Goal: Browse casually: Explore the website without a specific task or goal

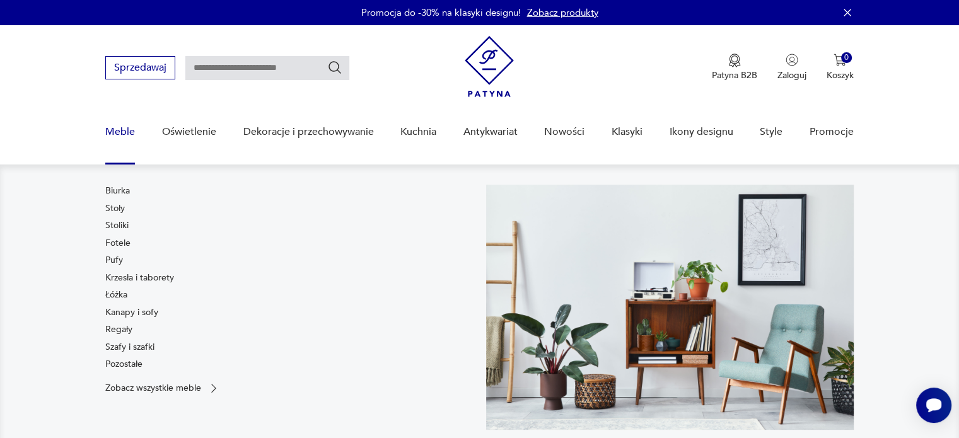
click at [120, 135] on link "Meble" at bounding box center [120, 132] width 30 height 49
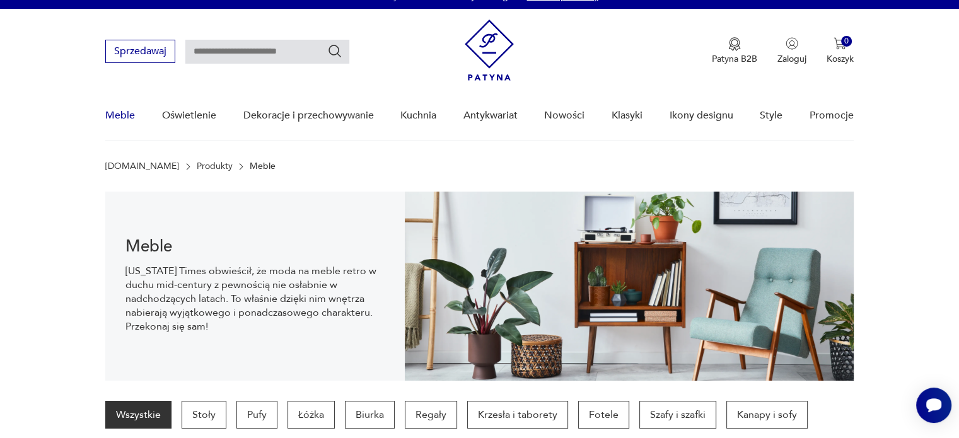
scroll to position [88, 0]
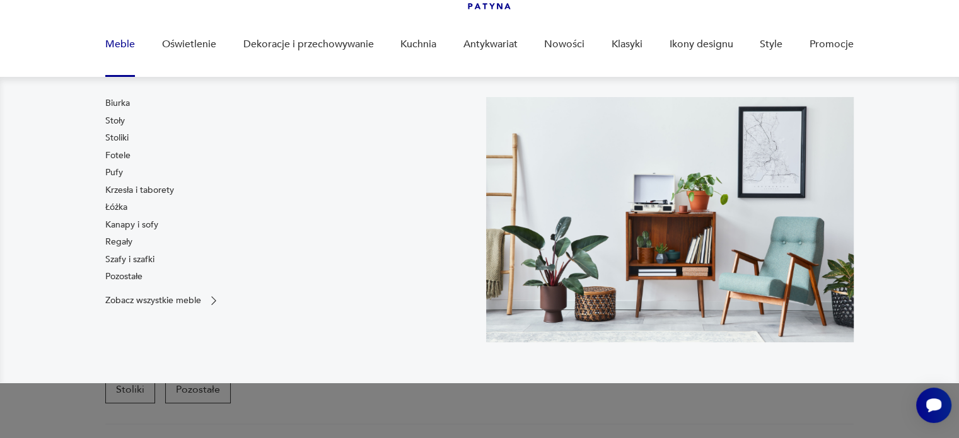
click at [121, 37] on link "Meble" at bounding box center [120, 44] width 30 height 49
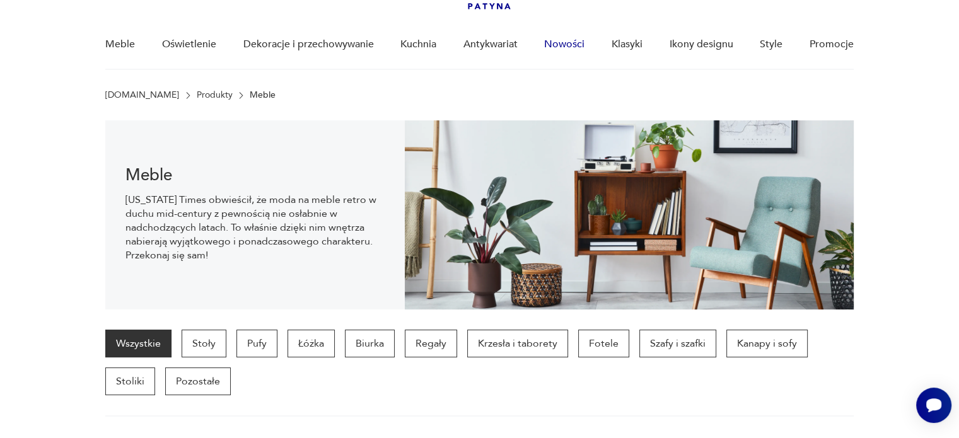
click at [579, 42] on link "Nowości" at bounding box center [564, 44] width 40 height 49
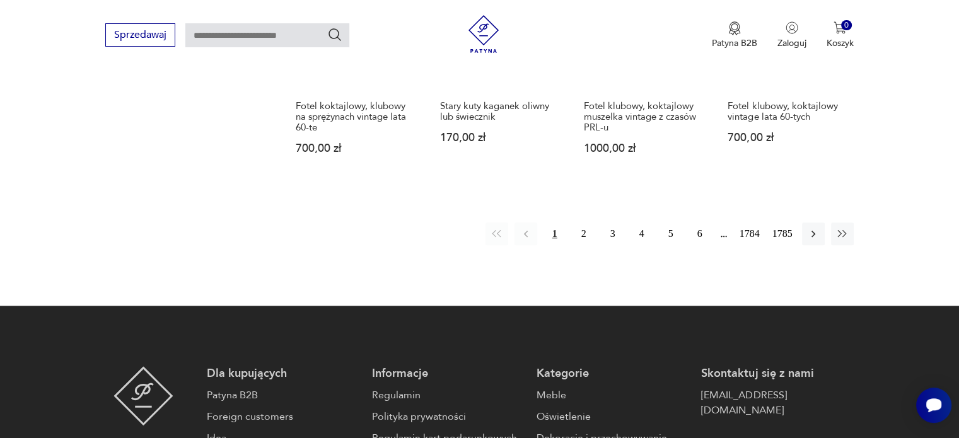
scroll to position [1009, 0]
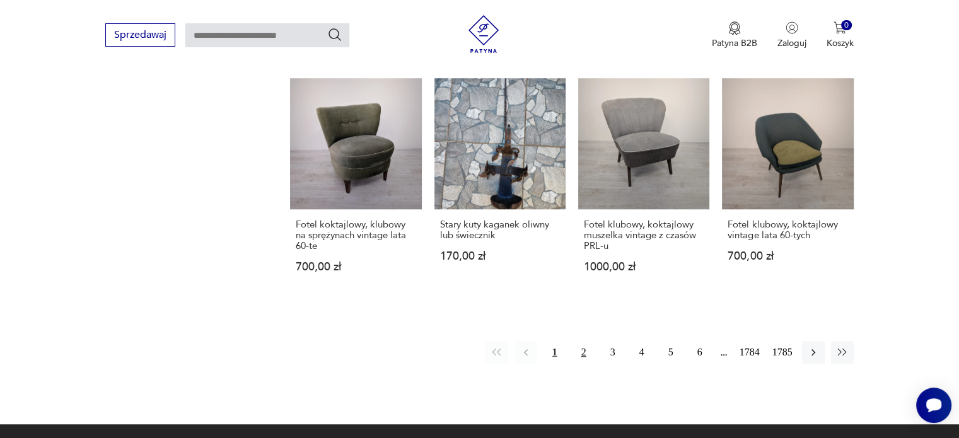
click at [585, 341] on button "2" at bounding box center [584, 352] width 23 height 23
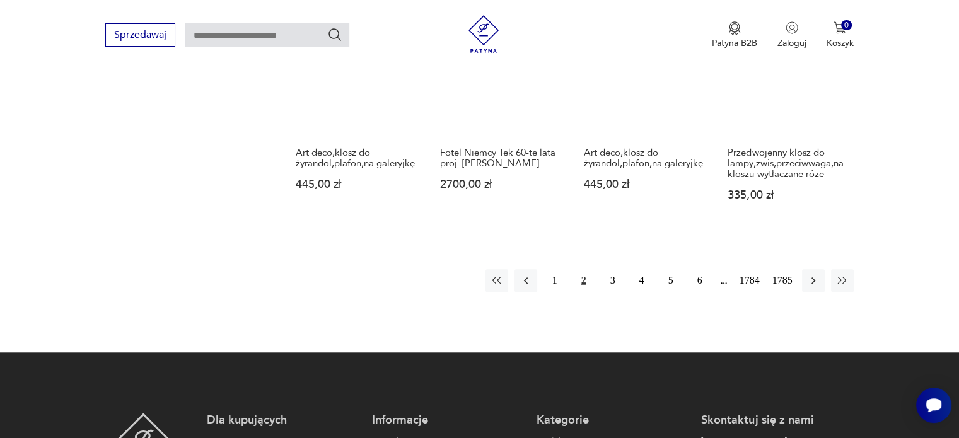
scroll to position [1071, 0]
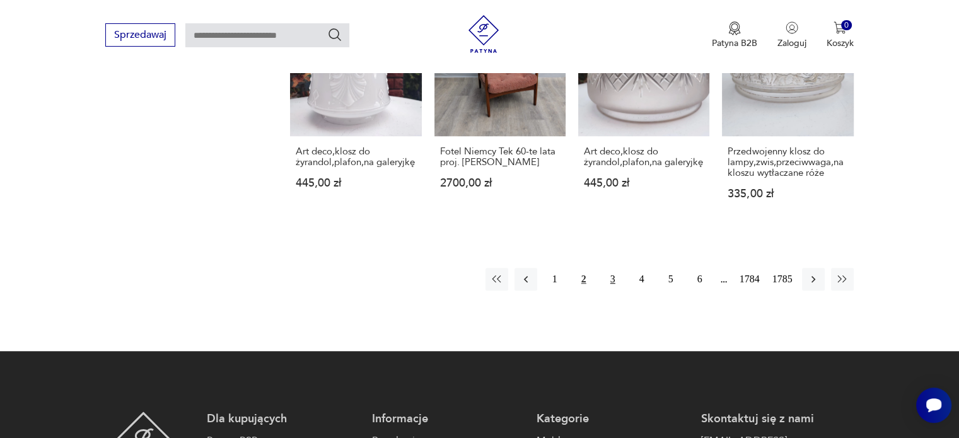
click at [611, 270] on button "3" at bounding box center [613, 279] width 23 height 23
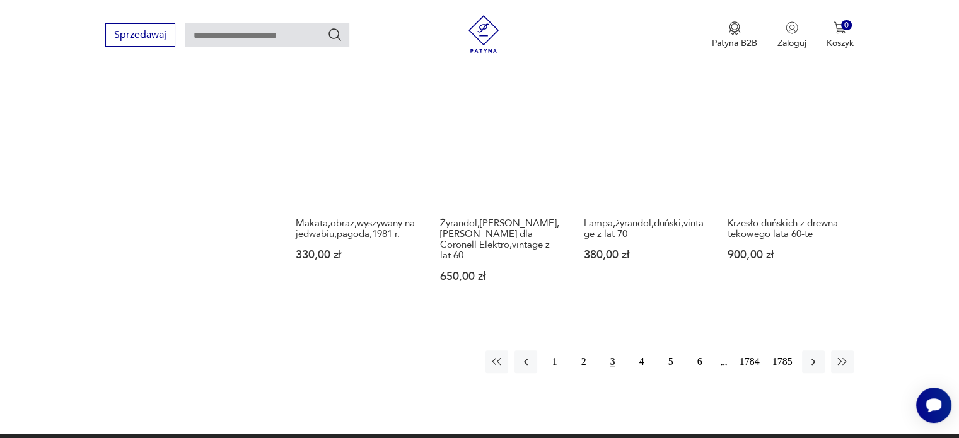
scroll to position [1072, 0]
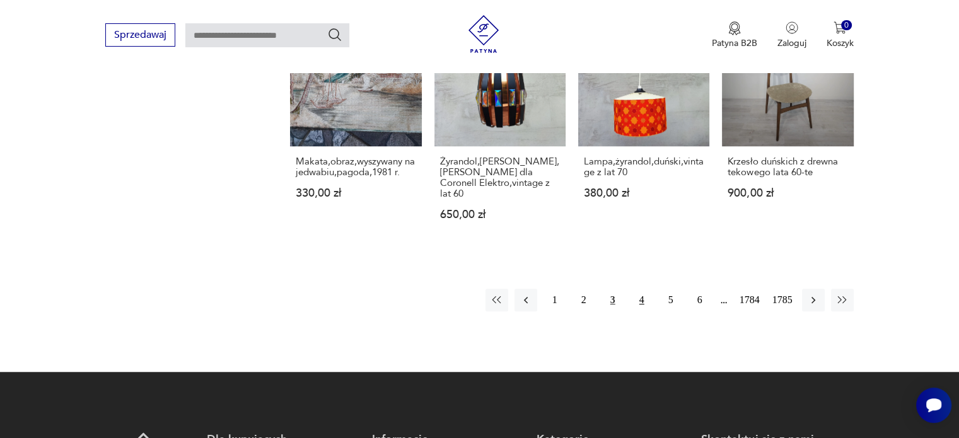
click at [640, 289] on button "4" at bounding box center [642, 300] width 23 height 23
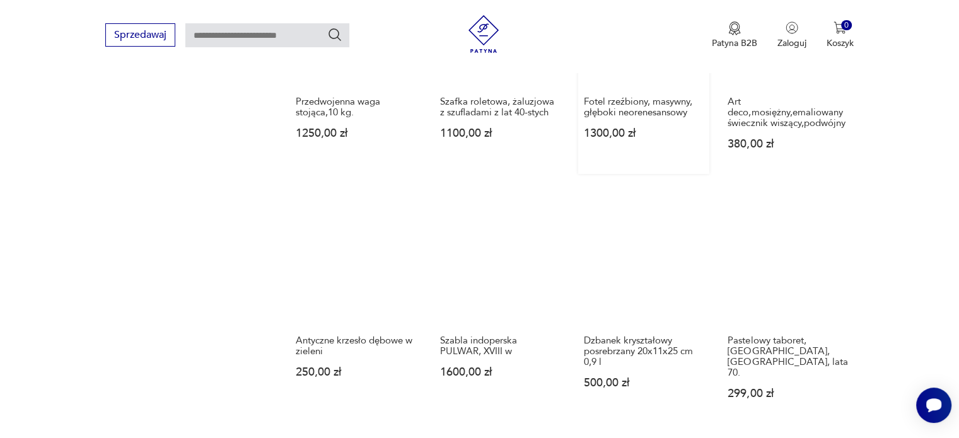
scroll to position [1071, 0]
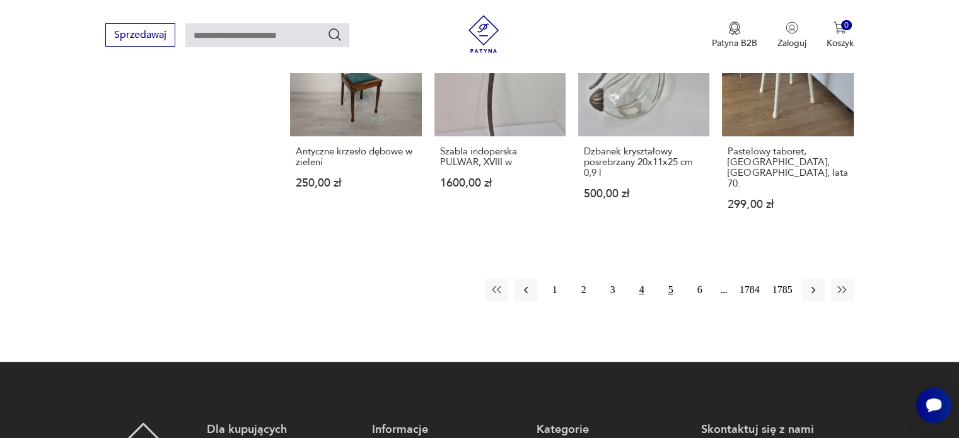
click at [670, 279] on button "5" at bounding box center [671, 290] width 23 height 23
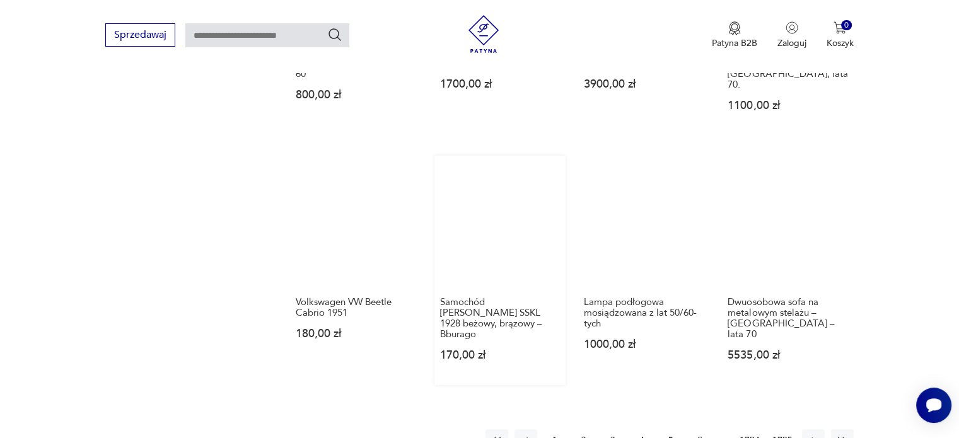
scroll to position [1009, 0]
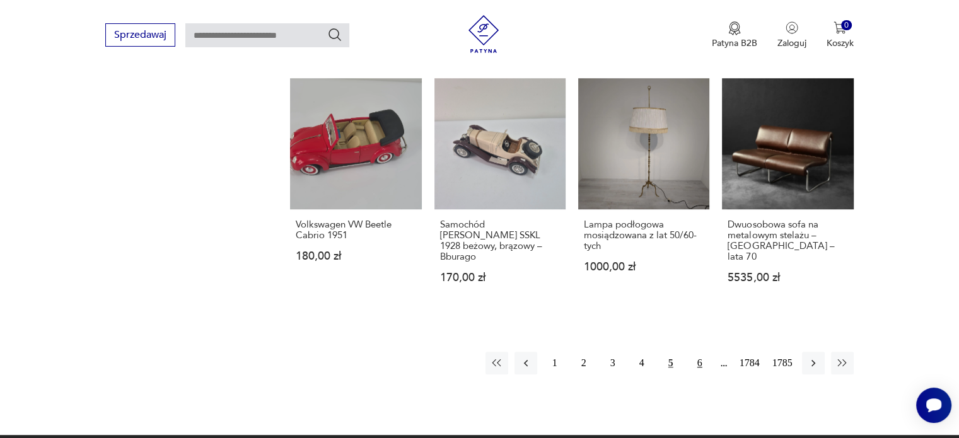
click at [701, 352] on button "6" at bounding box center [700, 363] width 23 height 23
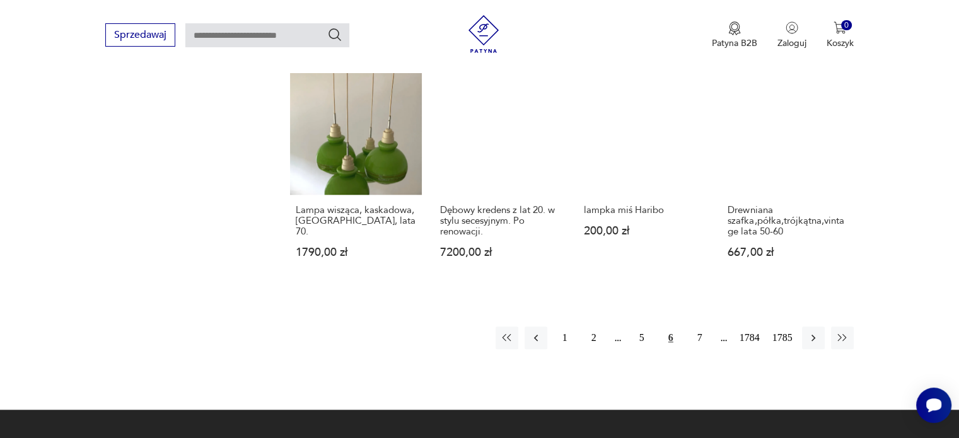
scroll to position [1134, 0]
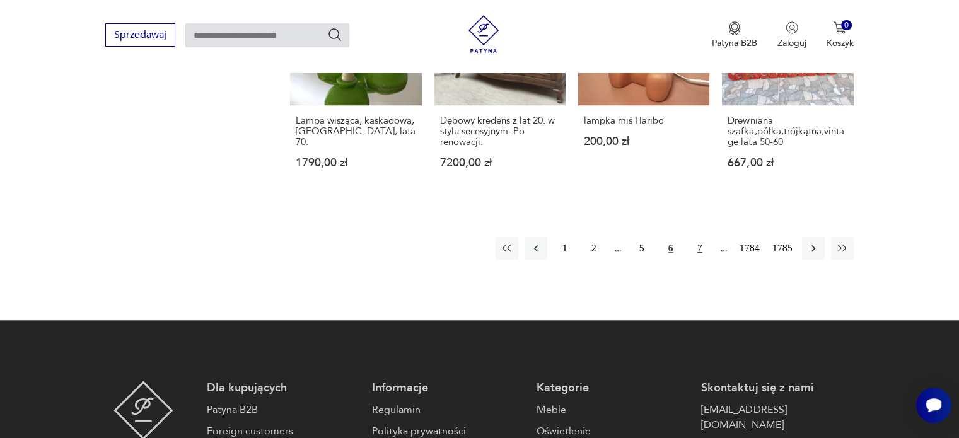
click at [699, 237] on button "7" at bounding box center [700, 248] width 23 height 23
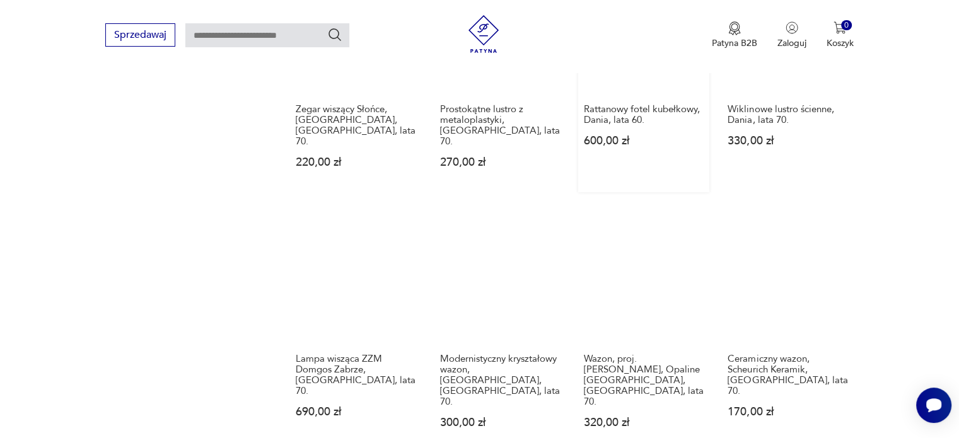
scroll to position [1009, 0]
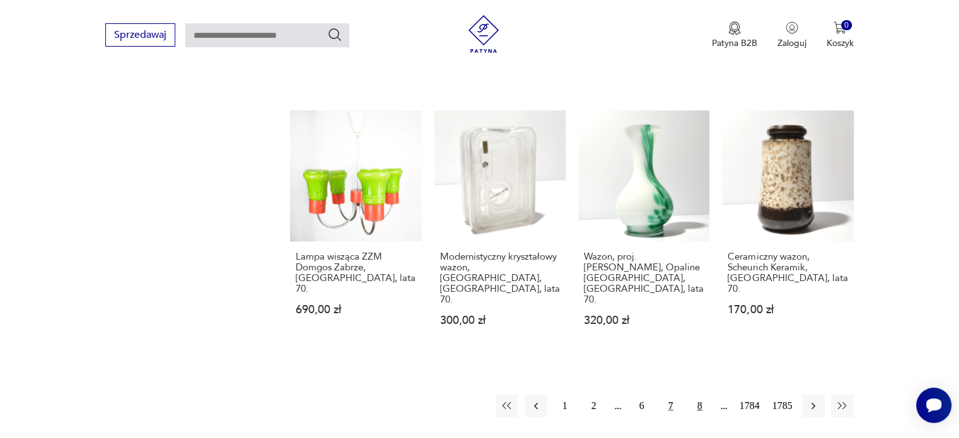
click at [698, 395] on button "8" at bounding box center [700, 406] width 23 height 23
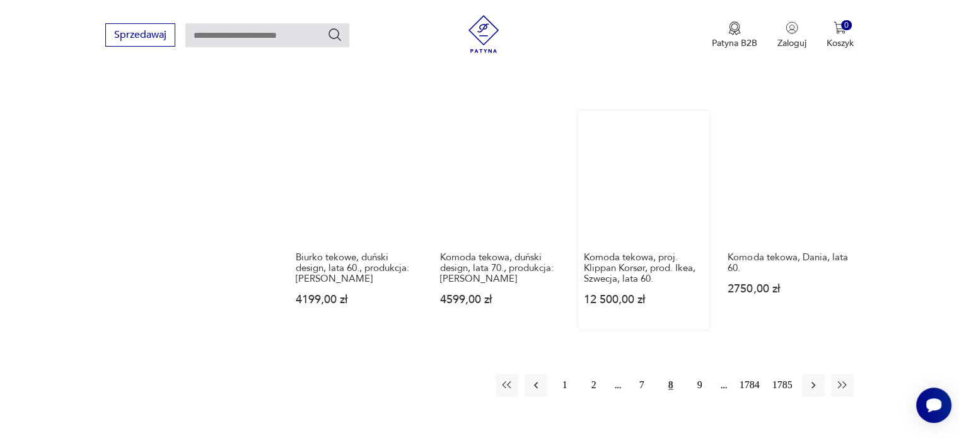
scroll to position [1197, 0]
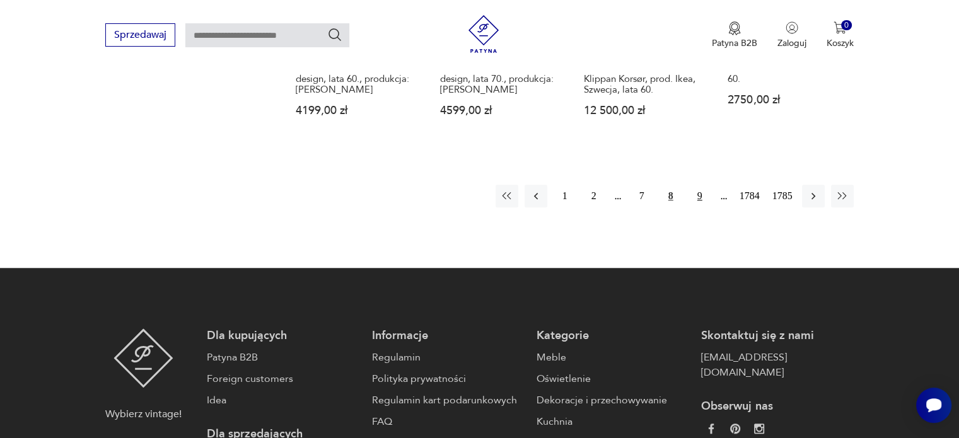
click at [699, 185] on button "9" at bounding box center [700, 196] width 23 height 23
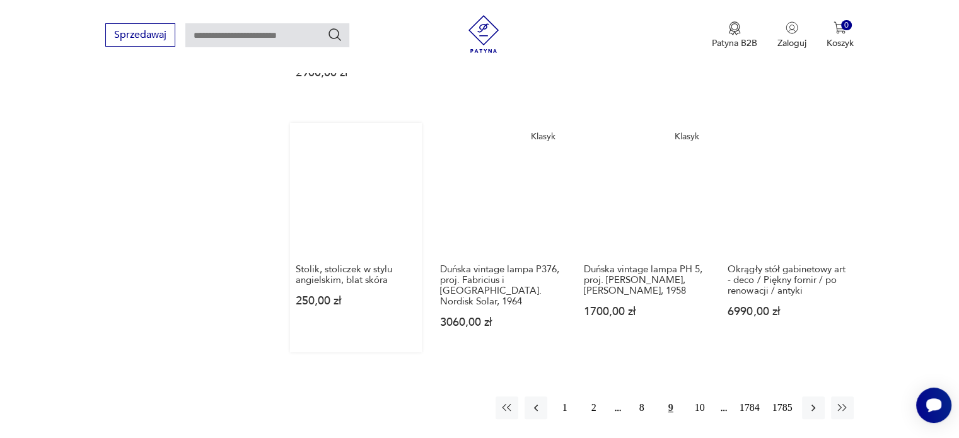
scroll to position [1009, 0]
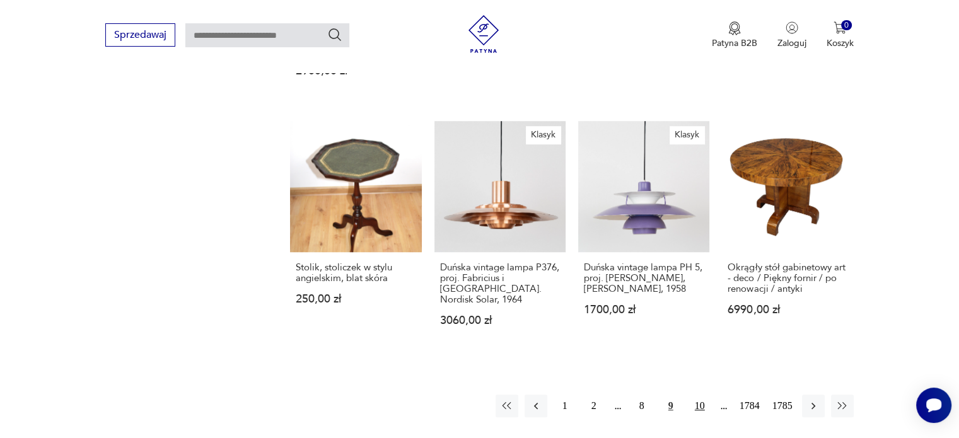
click at [700, 395] on button "10" at bounding box center [700, 406] width 23 height 23
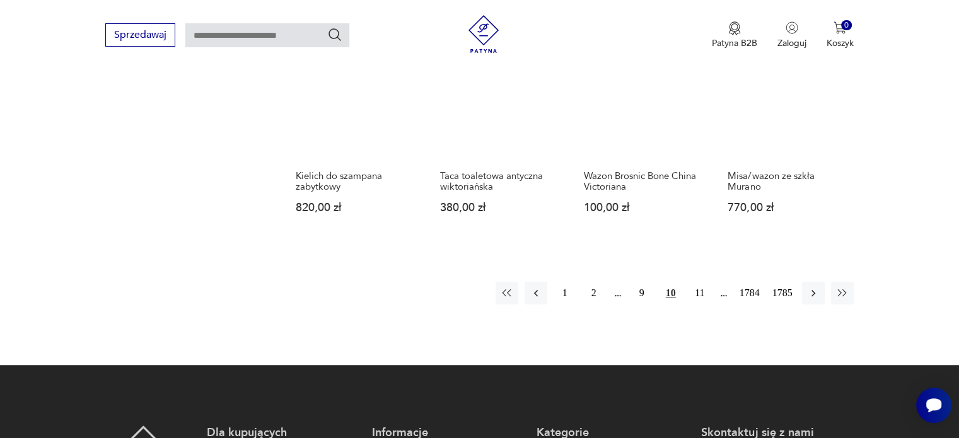
scroll to position [1197, 0]
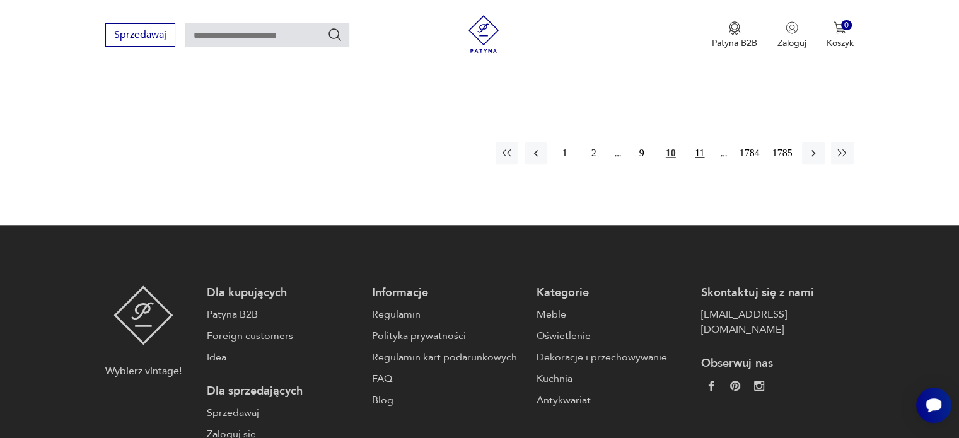
click at [701, 142] on button "11" at bounding box center [700, 153] width 23 height 23
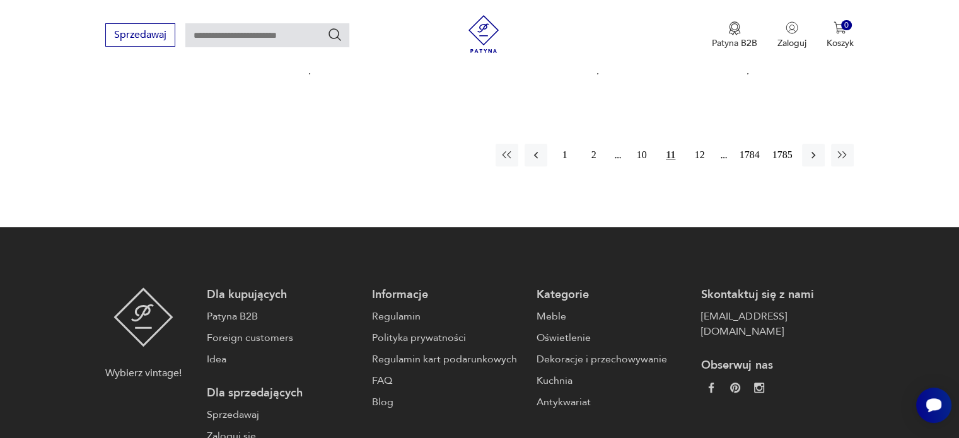
scroll to position [1072, 0]
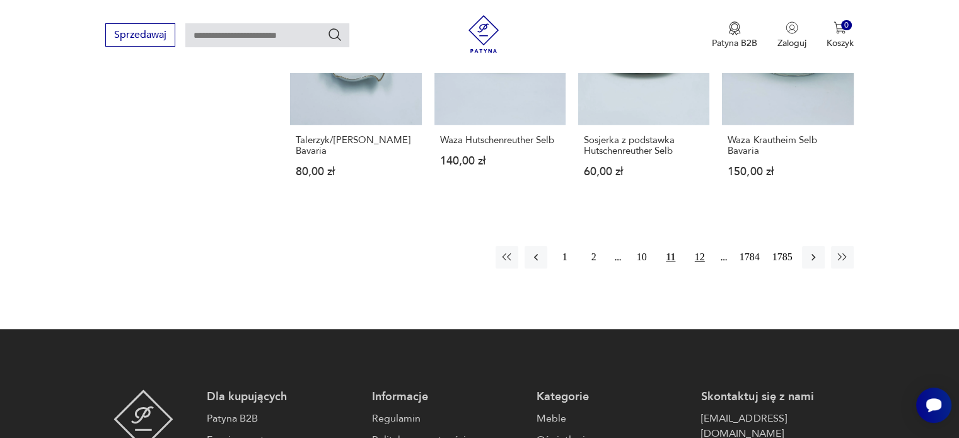
click at [701, 255] on button "12" at bounding box center [700, 257] width 23 height 23
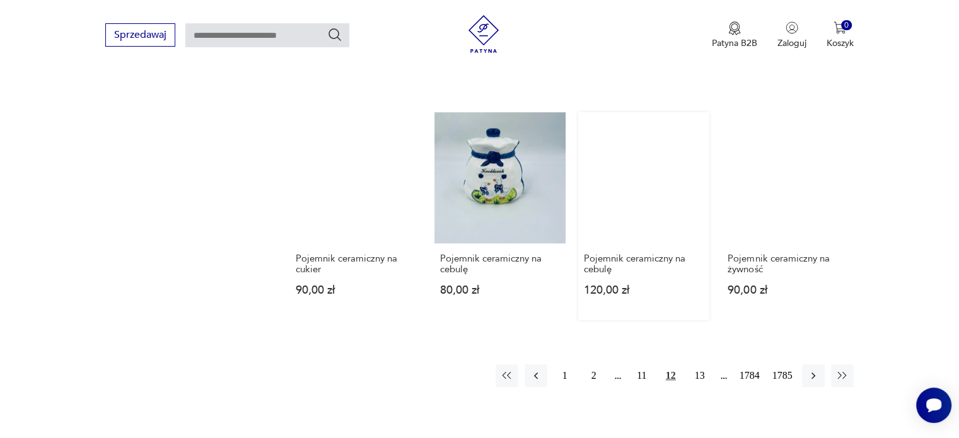
scroll to position [945, 0]
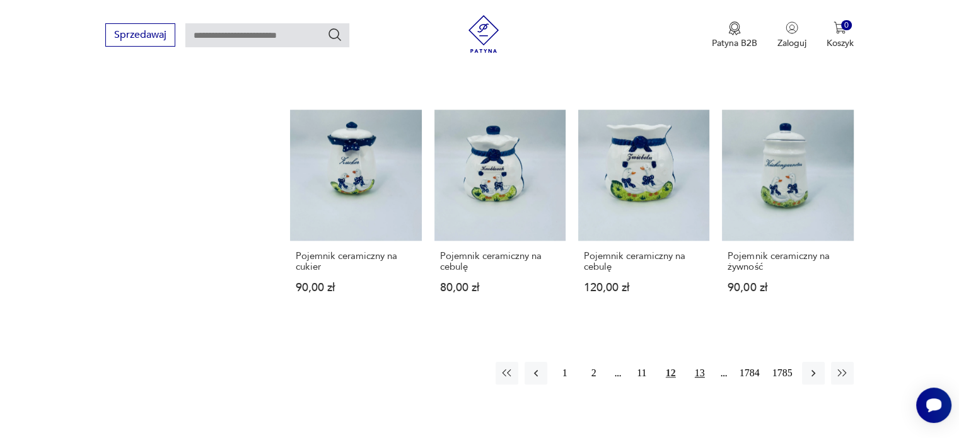
click at [703, 363] on button "13" at bounding box center [700, 373] width 23 height 23
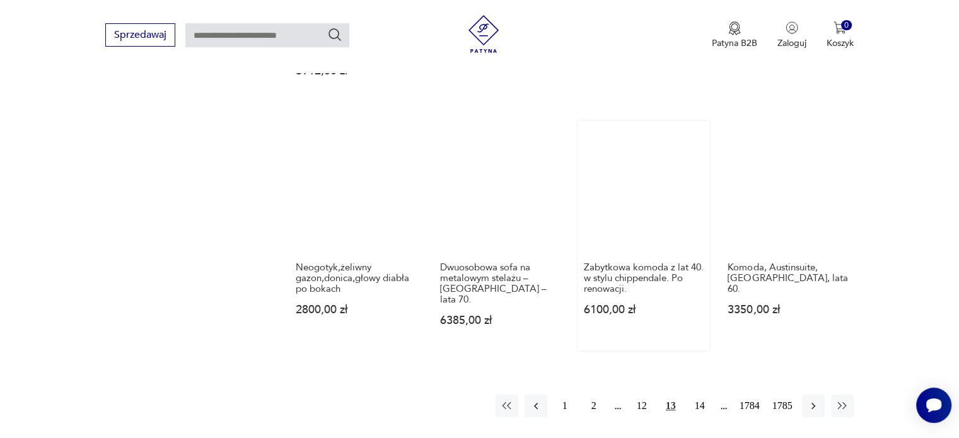
scroll to position [1071, 0]
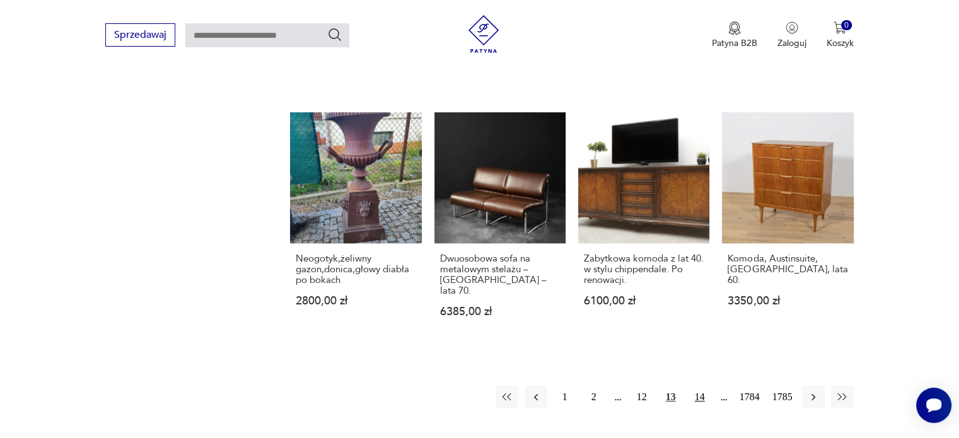
click at [702, 386] on button "14" at bounding box center [700, 397] width 23 height 23
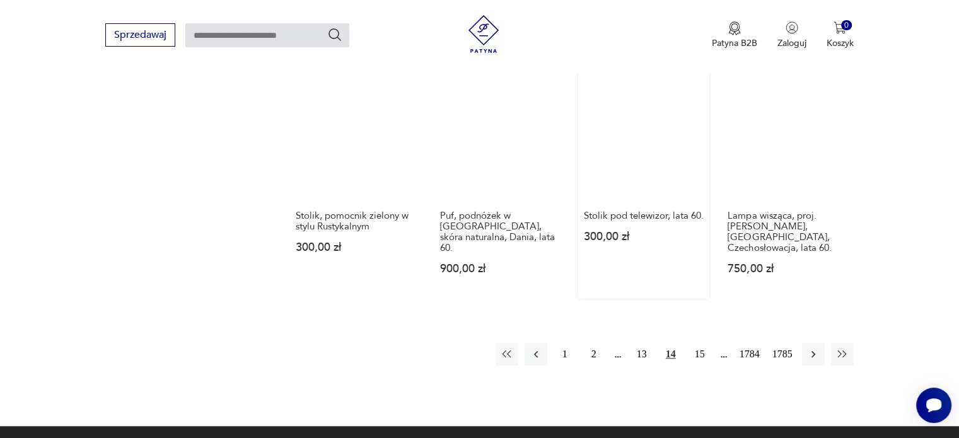
scroll to position [1072, 0]
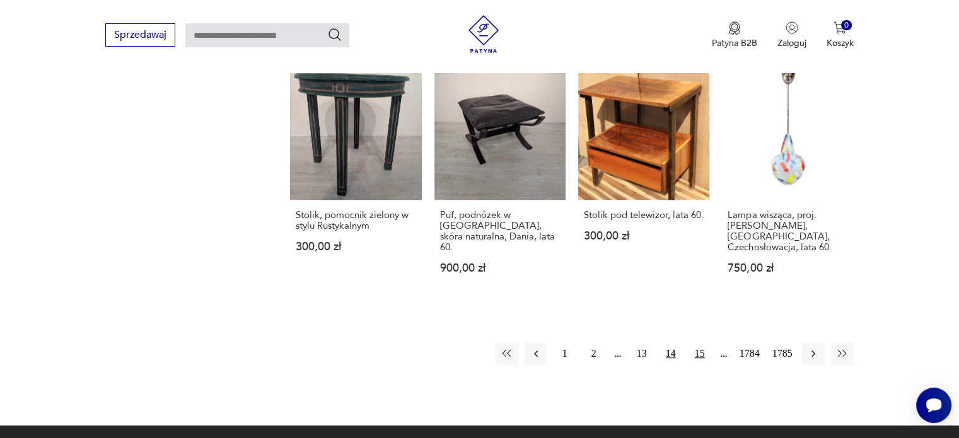
click at [702, 342] on button "15" at bounding box center [700, 353] width 23 height 23
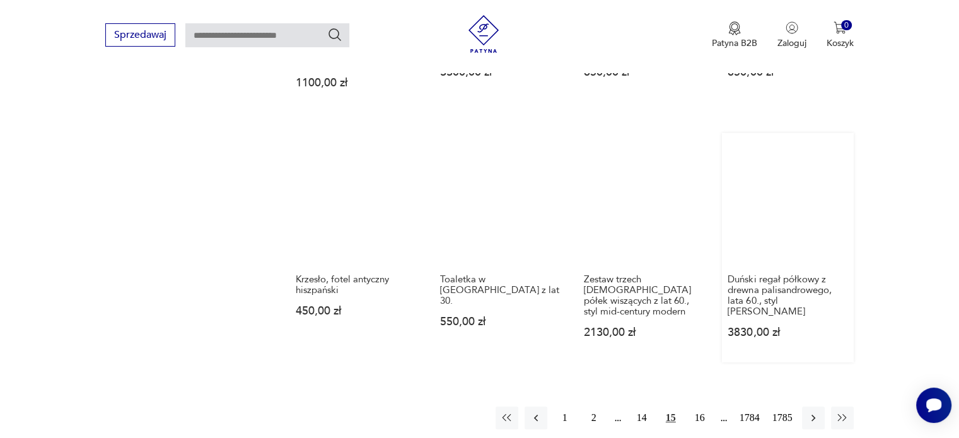
scroll to position [1008, 0]
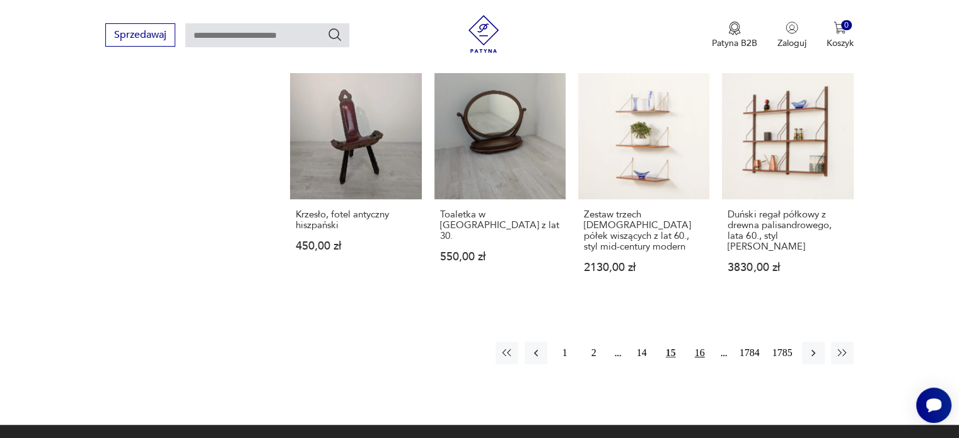
click at [700, 342] on button "16" at bounding box center [700, 353] width 23 height 23
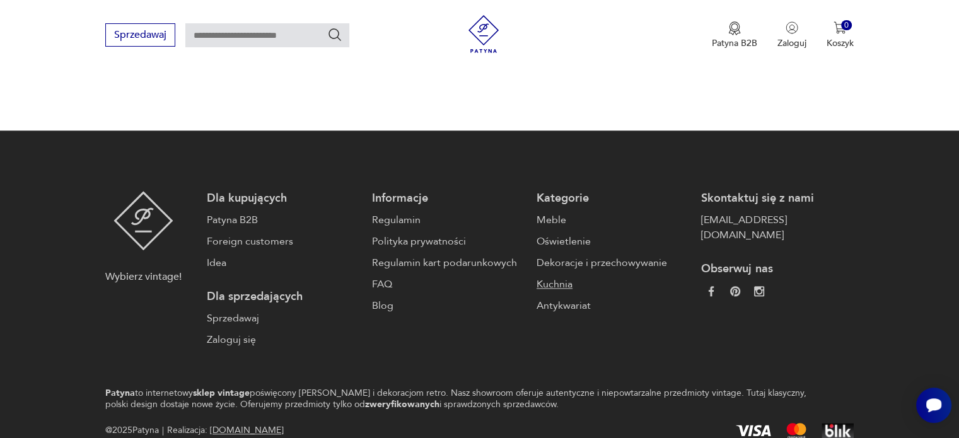
scroll to position [945, 0]
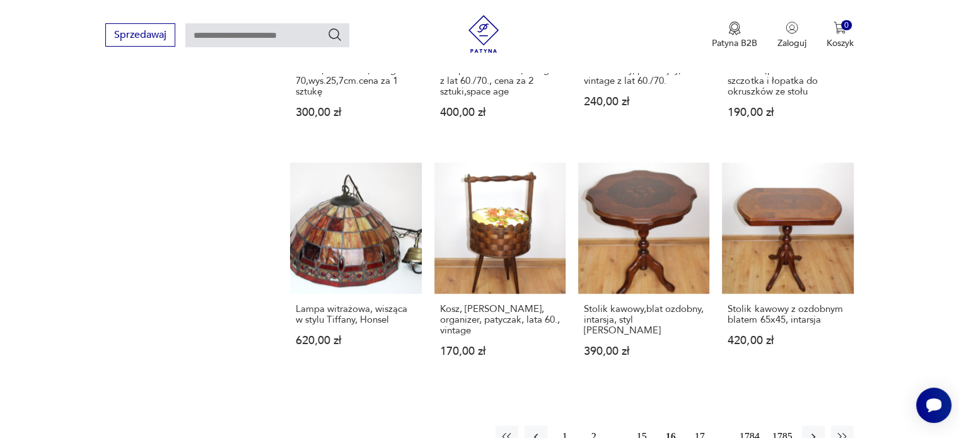
click at [698, 426] on button "17" at bounding box center [700, 437] width 23 height 23
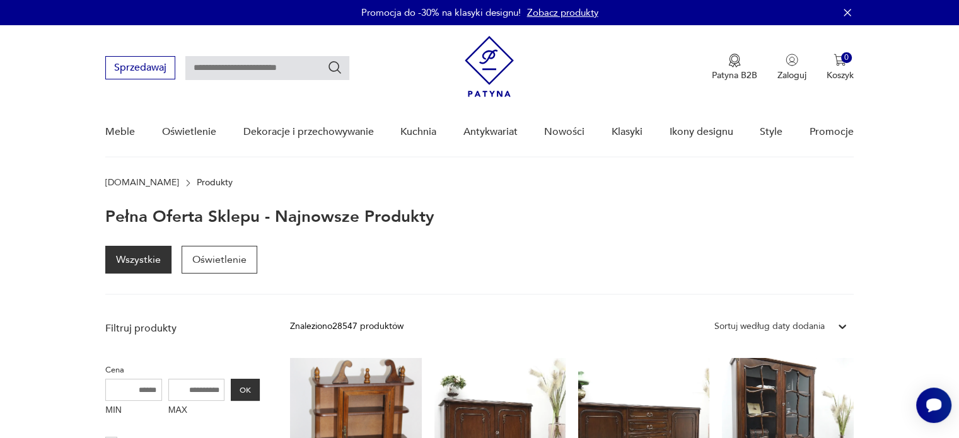
click at [252, 78] on input "text" at bounding box center [267, 68] width 164 height 24
type input "*******"
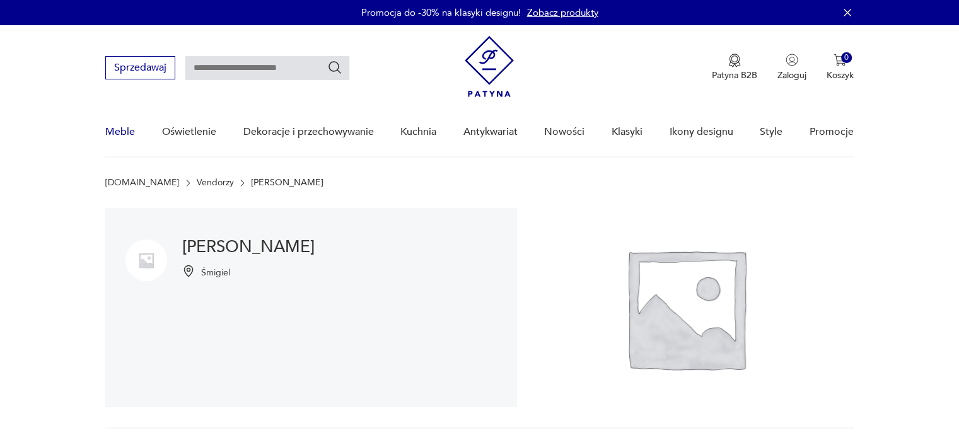
click at [122, 132] on link "Meble" at bounding box center [120, 132] width 30 height 49
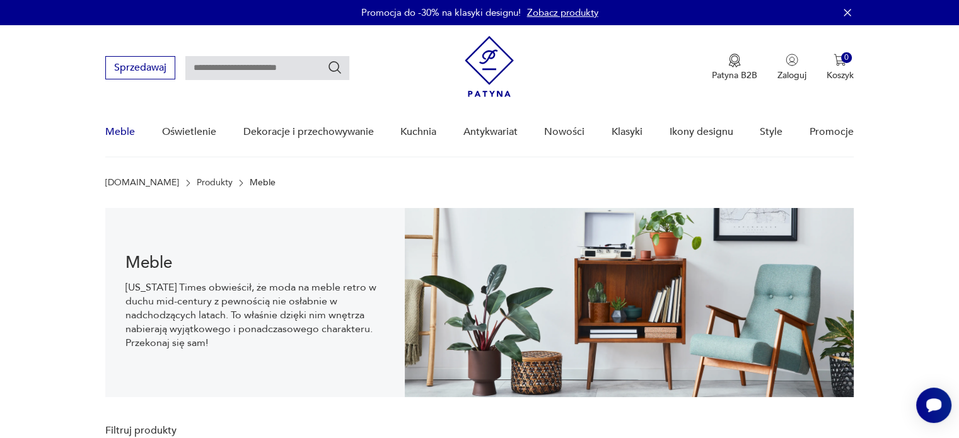
scroll to position [18, 0]
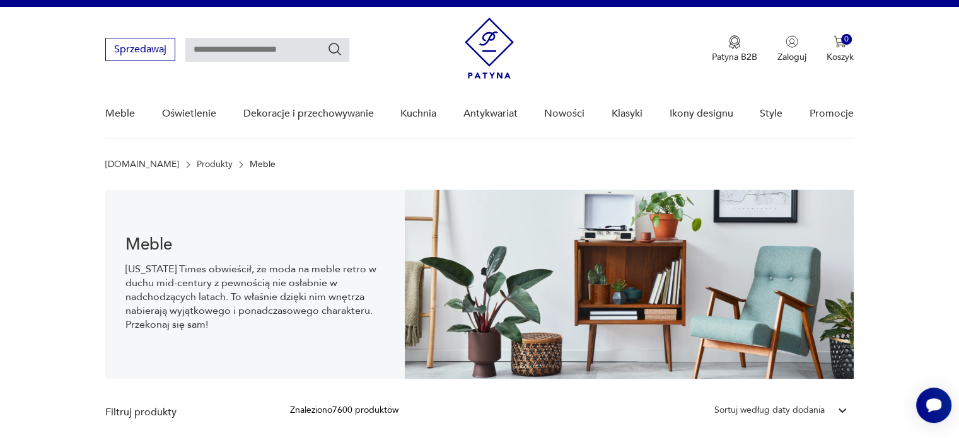
click at [290, 47] on input "text" at bounding box center [267, 50] width 164 height 24
type input "*****"
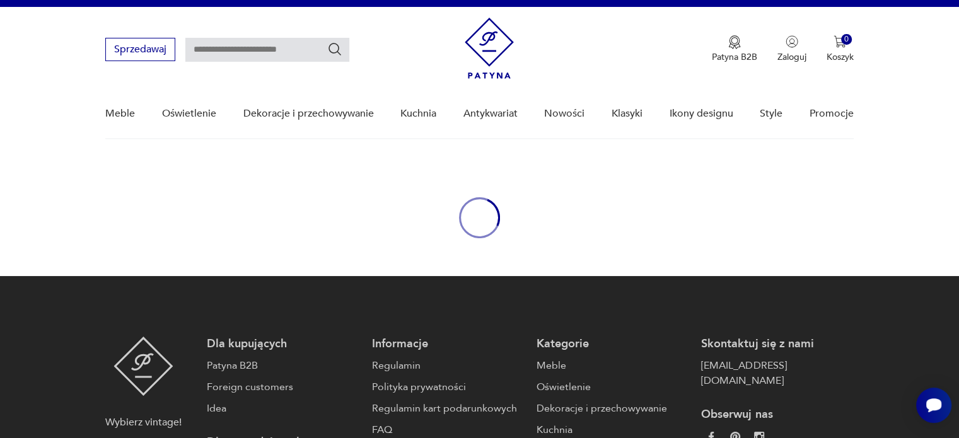
type input "*****"
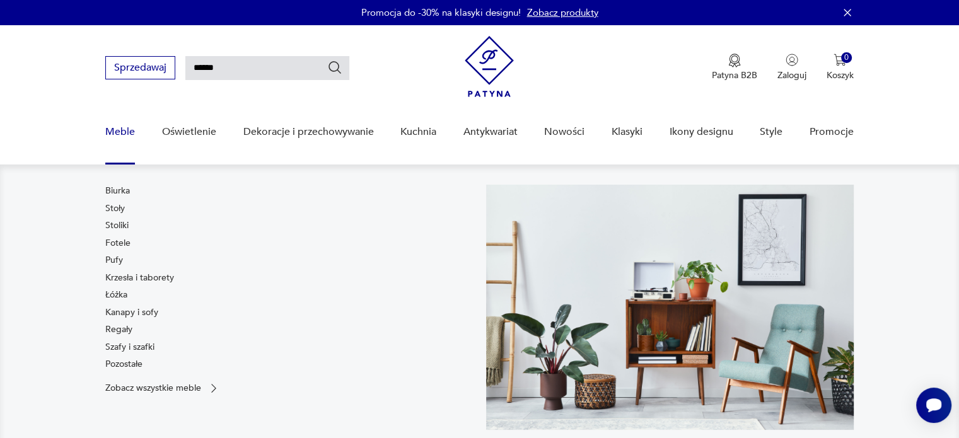
click at [119, 135] on link "Meble" at bounding box center [120, 132] width 30 height 49
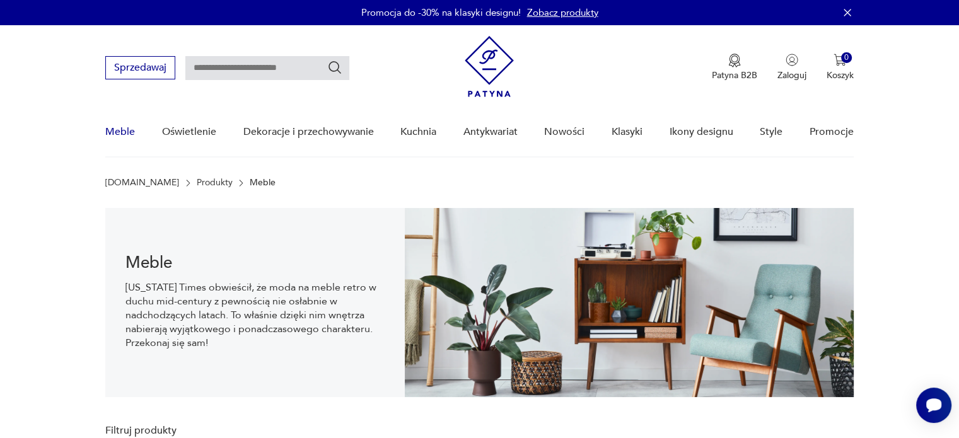
scroll to position [18, 0]
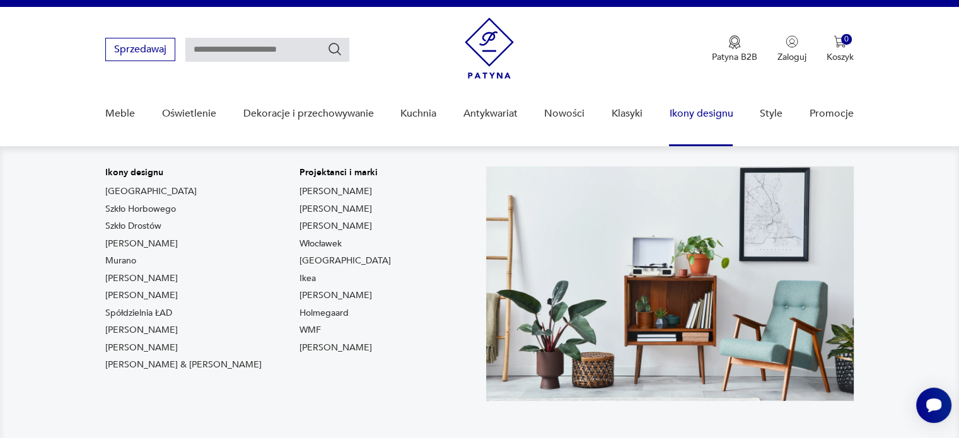
click at [689, 112] on link "Ikony designu" at bounding box center [701, 114] width 64 height 49
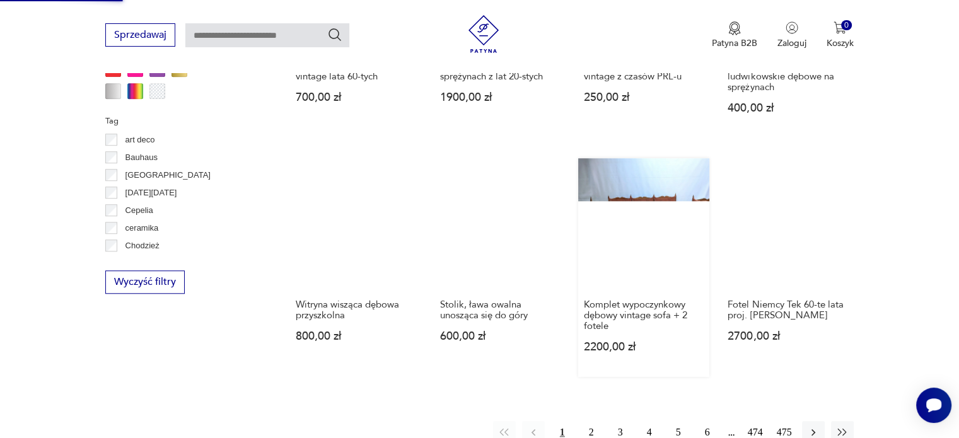
scroll to position [1154, 0]
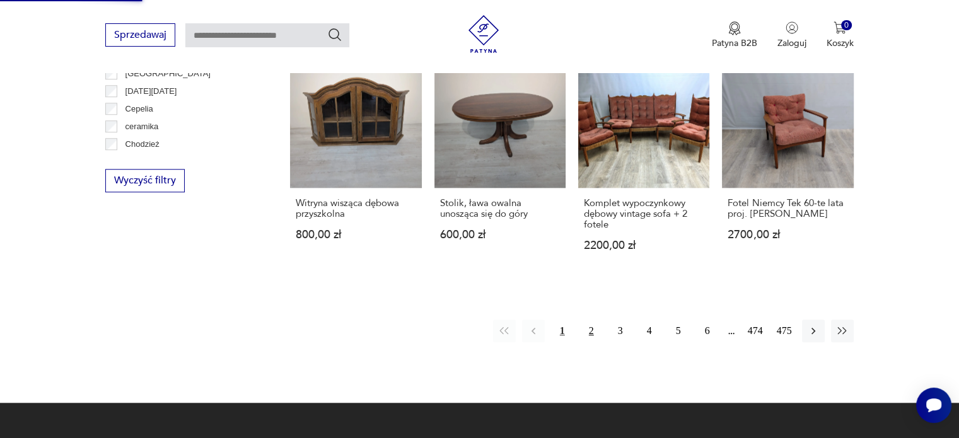
click at [593, 320] on button "2" at bounding box center [591, 331] width 23 height 23
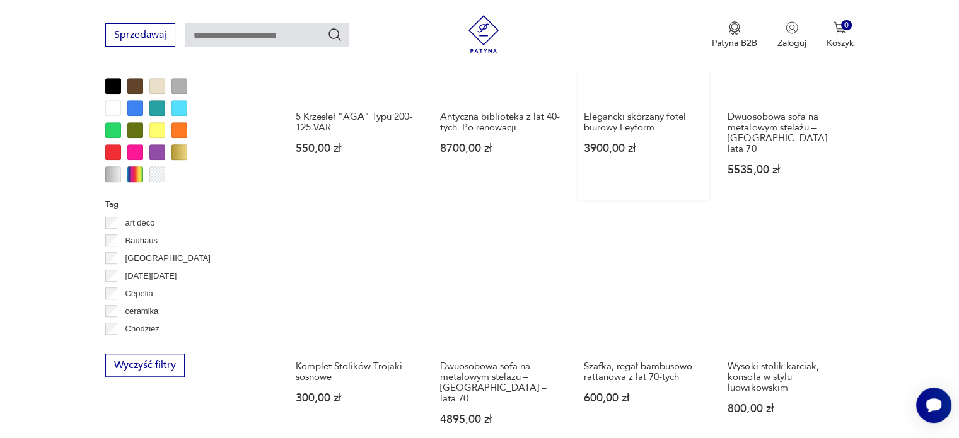
scroll to position [1111, 0]
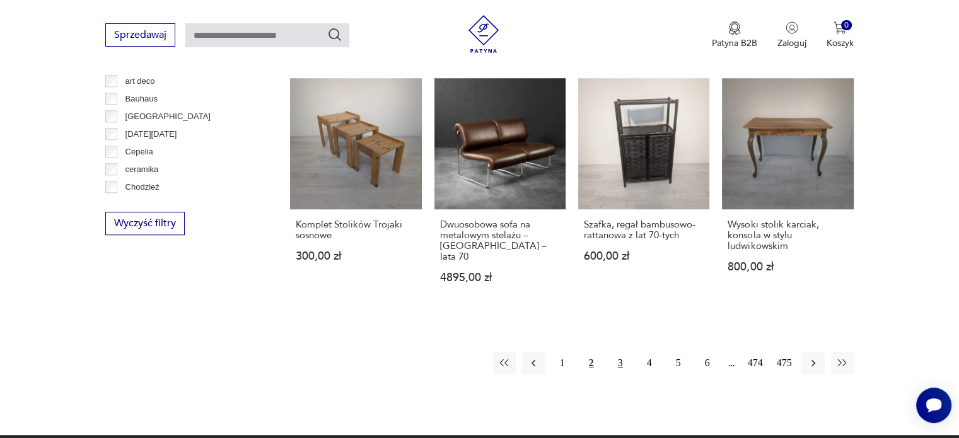
click at [615, 352] on button "3" at bounding box center [620, 363] width 23 height 23
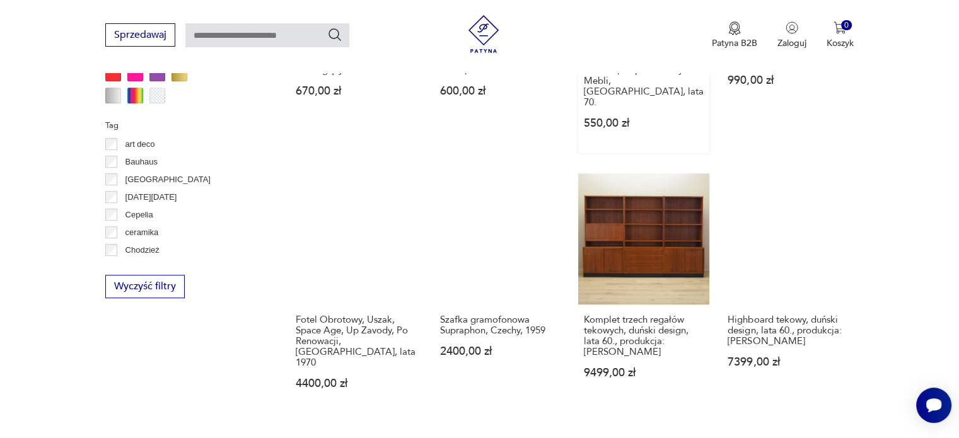
scroll to position [1300, 0]
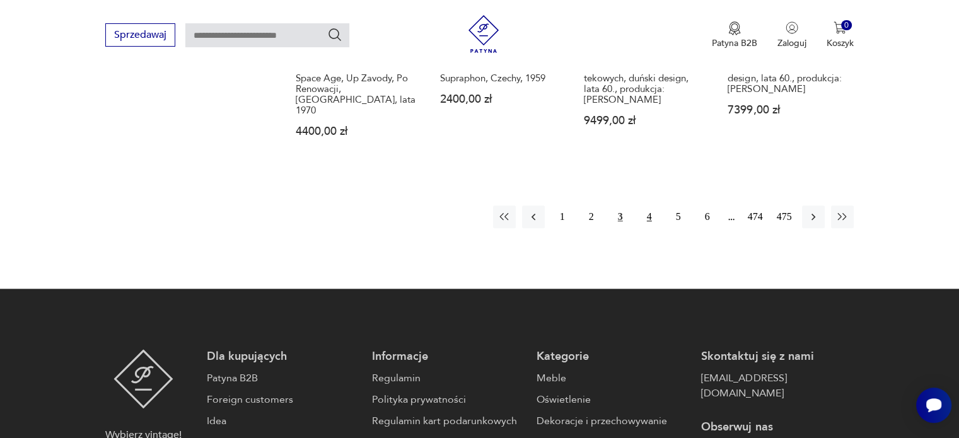
click at [650, 206] on button "4" at bounding box center [649, 217] width 23 height 23
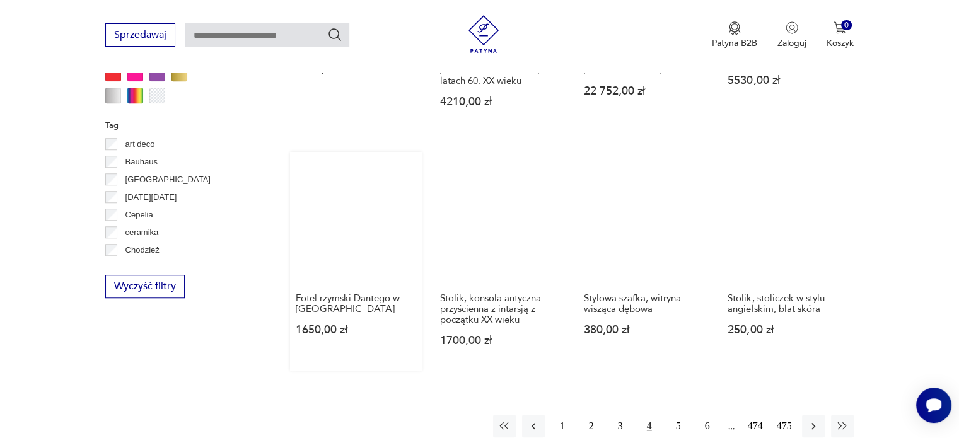
scroll to position [1174, 0]
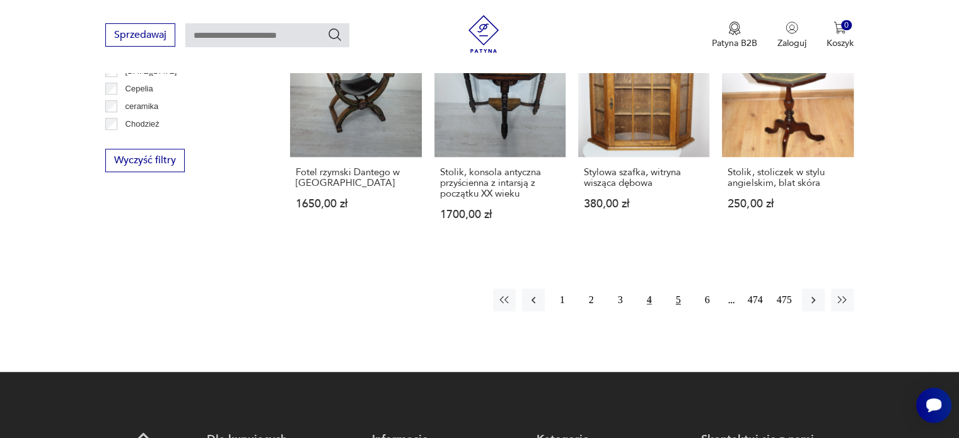
click at [676, 289] on button "5" at bounding box center [678, 300] width 23 height 23
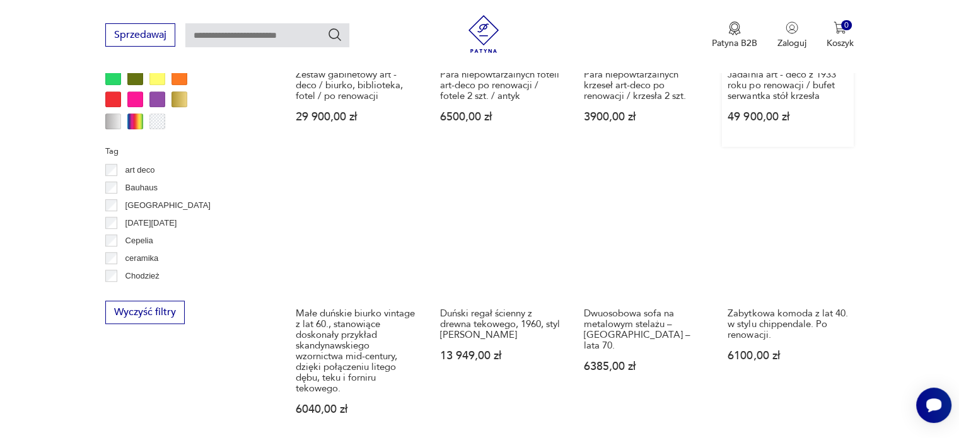
scroll to position [1111, 0]
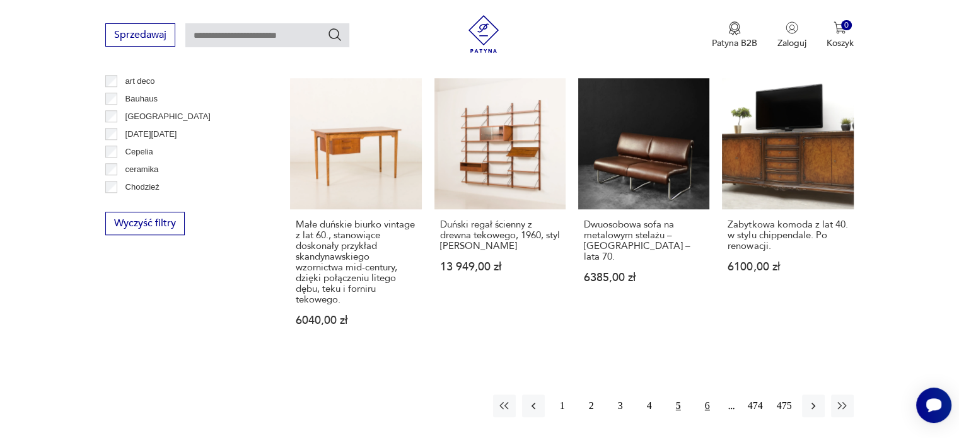
click at [712, 395] on button "6" at bounding box center [707, 406] width 23 height 23
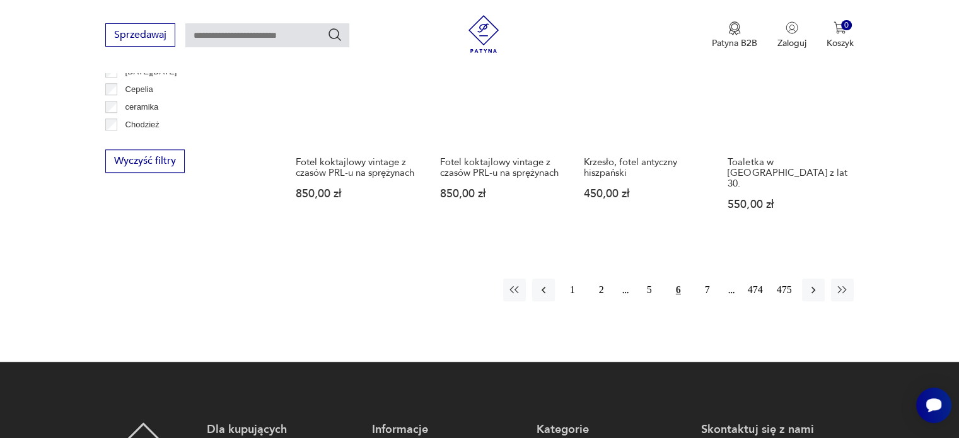
scroll to position [1174, 0]
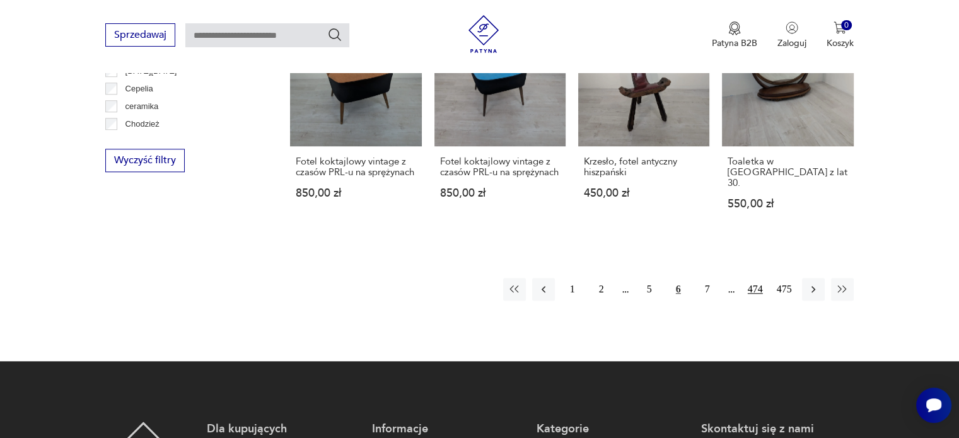
click at [758, 278] on button "474" at bounding box center [755, 289] width 23 height 23
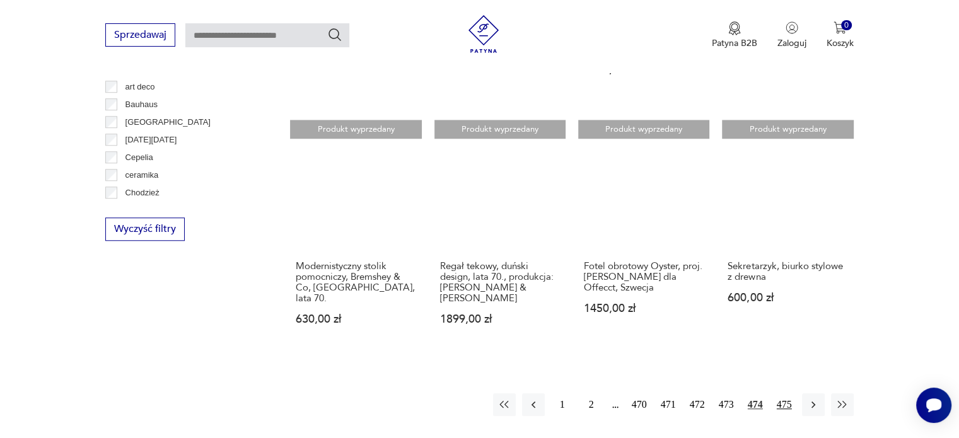
scroll to position [1174, 0]
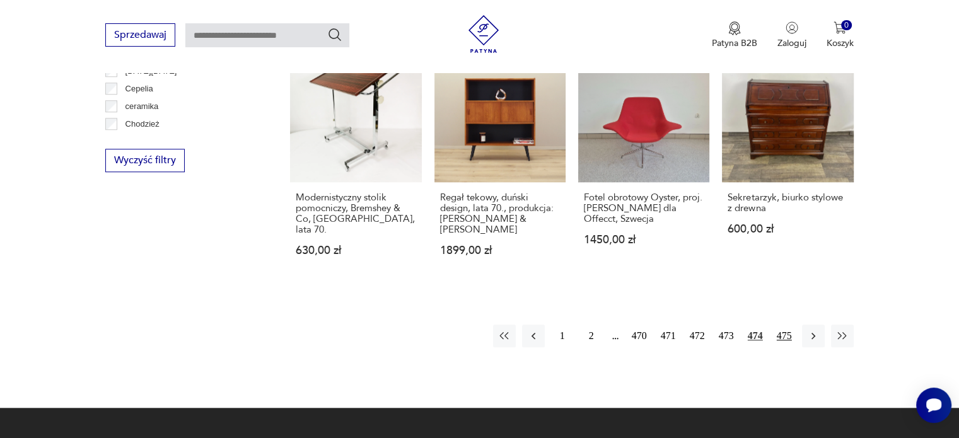
click at [787, 325] on button "475" at bounding box center [784, 336] width 23 height 23
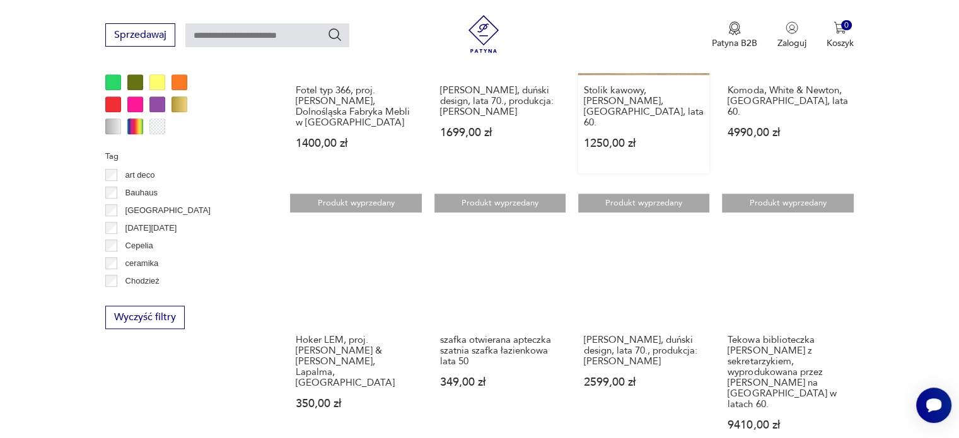
scroll to position [1111, 0]
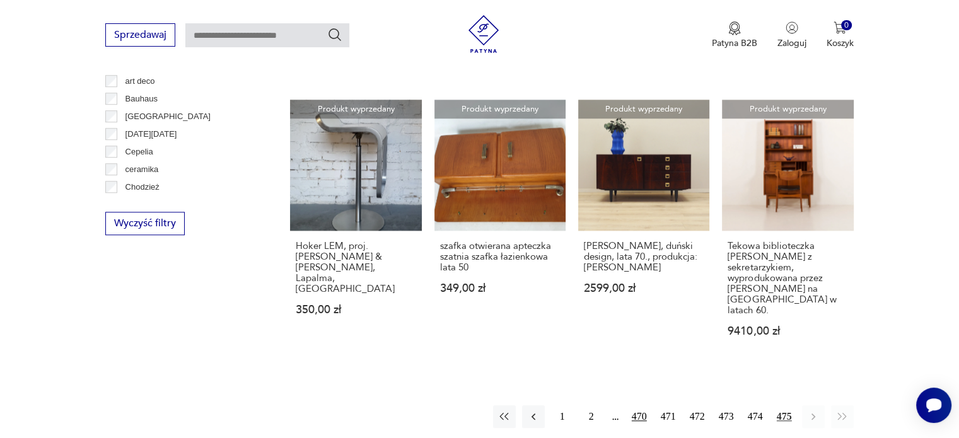
click at [633, 406] on button "470" at bounding box center [639, 417] width 23 height 23
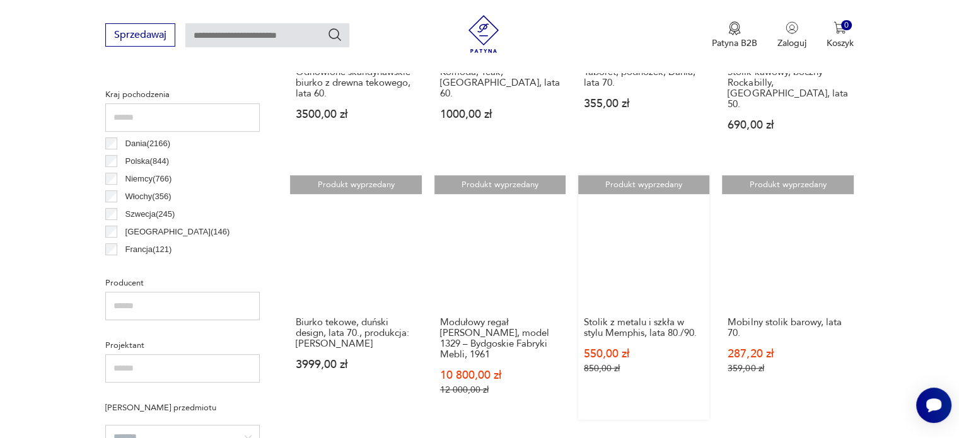
scroll to position [543, 0]
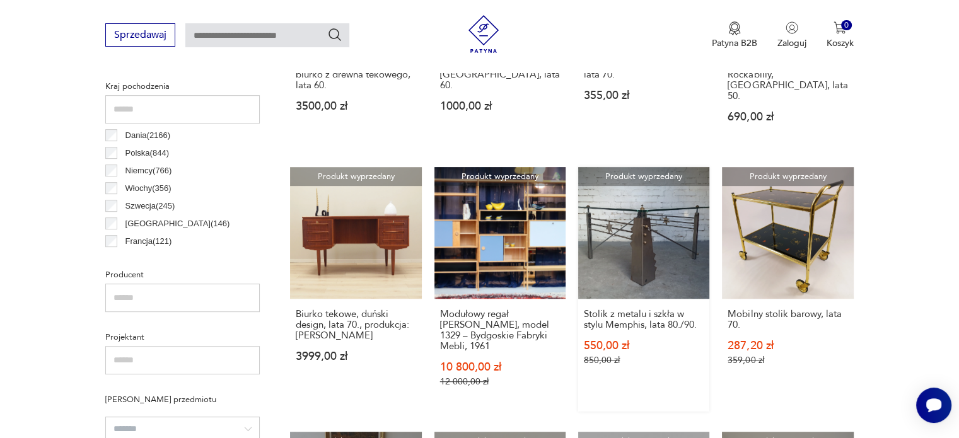
click at [641, 239] on link "Produkt wyprzedany Stolik z metalu i szkła w stylu Memphis, lata 80./90. 550,00…" at bounding box center [643, 289] width 131 height 244
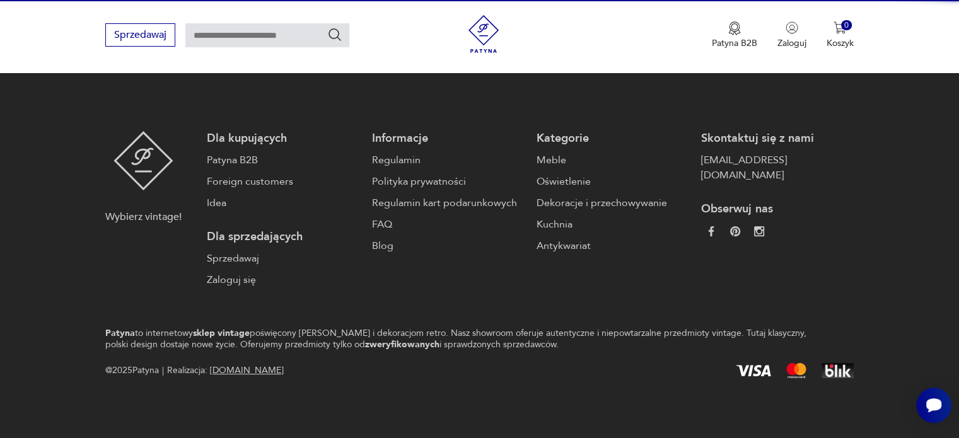
scroll to position [63, 0]
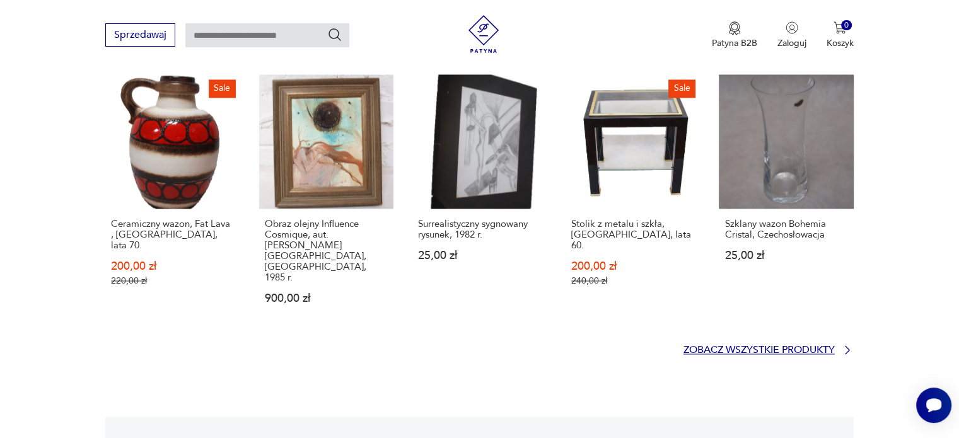
click at [792, 346] on p "Zobacz wszystkie produkty" at bounding box center [759, 350] width 151 height 8
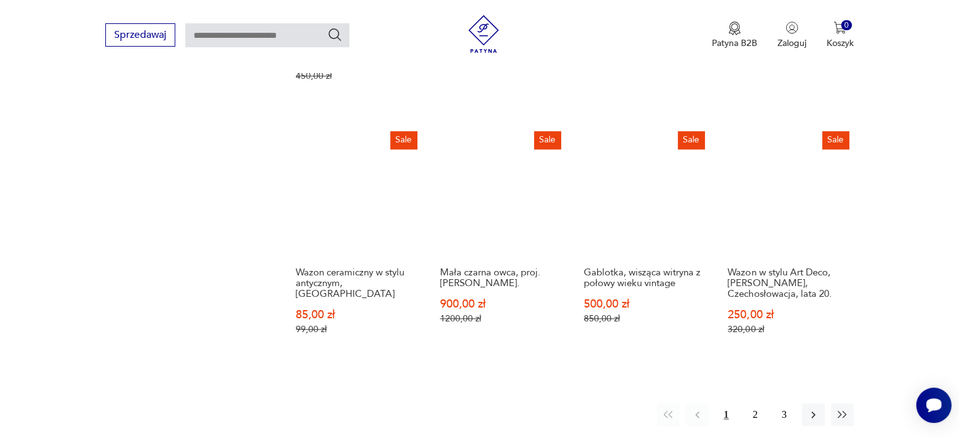
scroll to position [1206, 0]
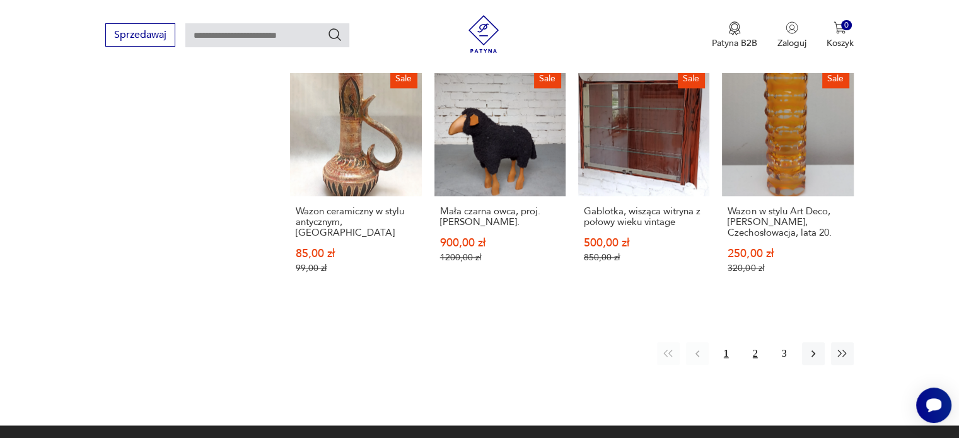
click at [751, 342] on button "2" at bounding box center [755, 353] width 23 height 23
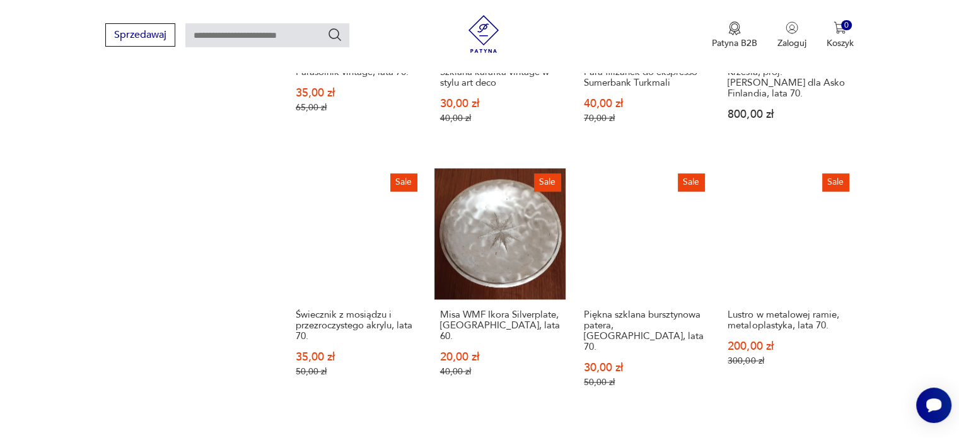
scroll to position [1143, 0]
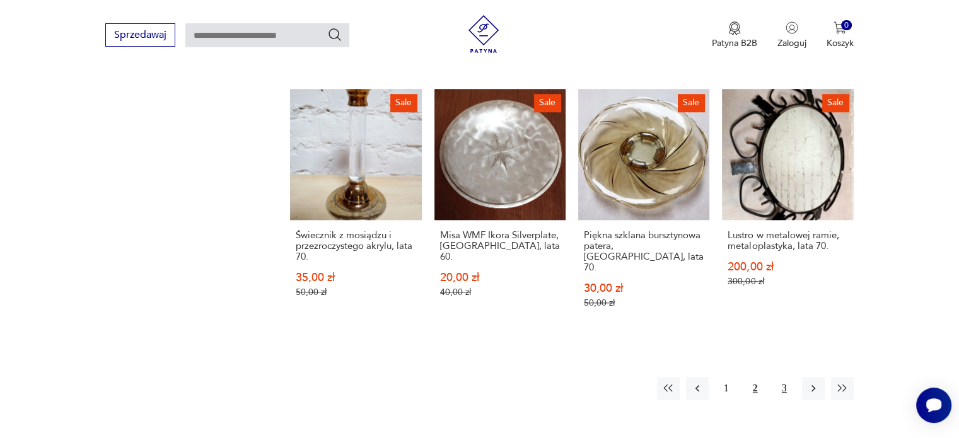
click at [783, 377] on button "3" at bounding box center [784, 388] width 23 height 23
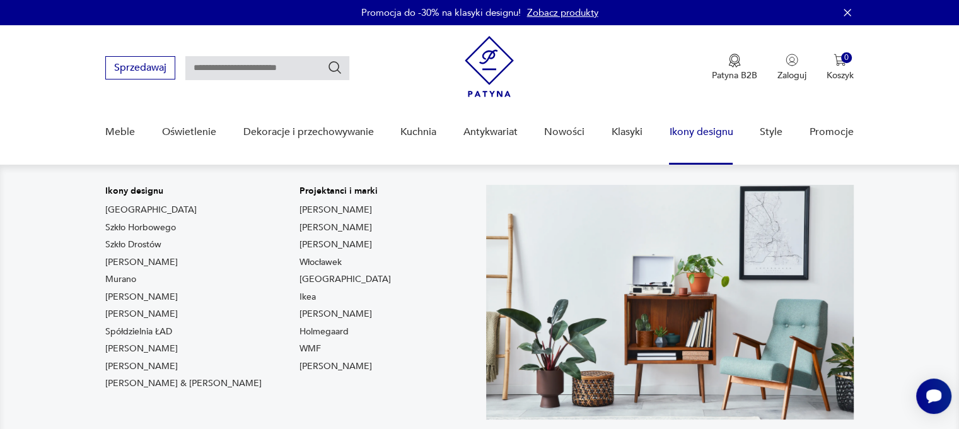
click at [721, 132] on link "Ikony designu" at bounding box center [701, 132] width 64 height 49
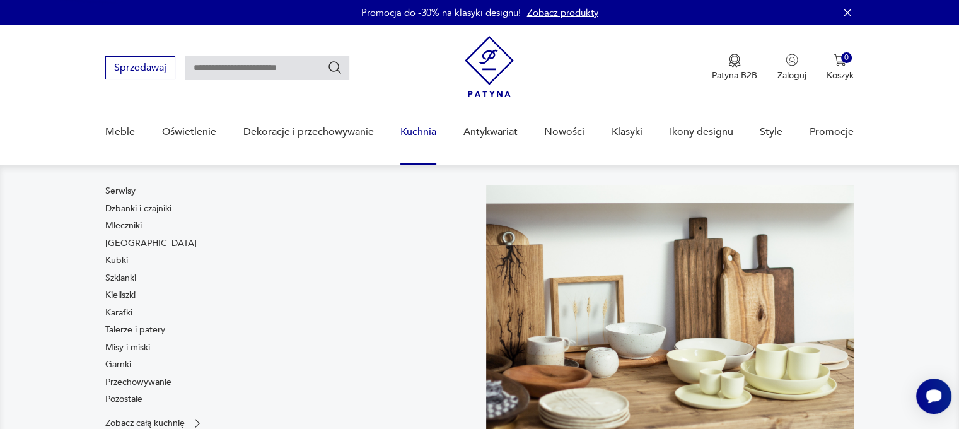
click at [418, 130] on link "Kuchnia" at bounding box center [419, 132] width 36 height 49
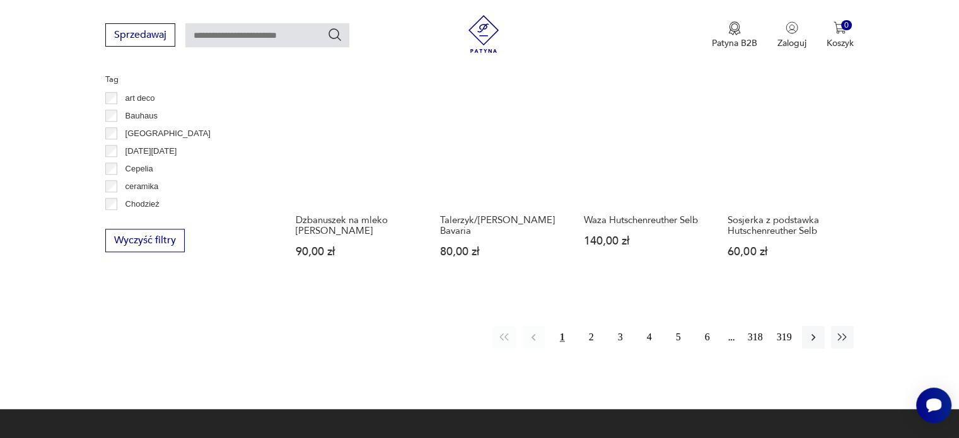
scroll to position [1223, 0]
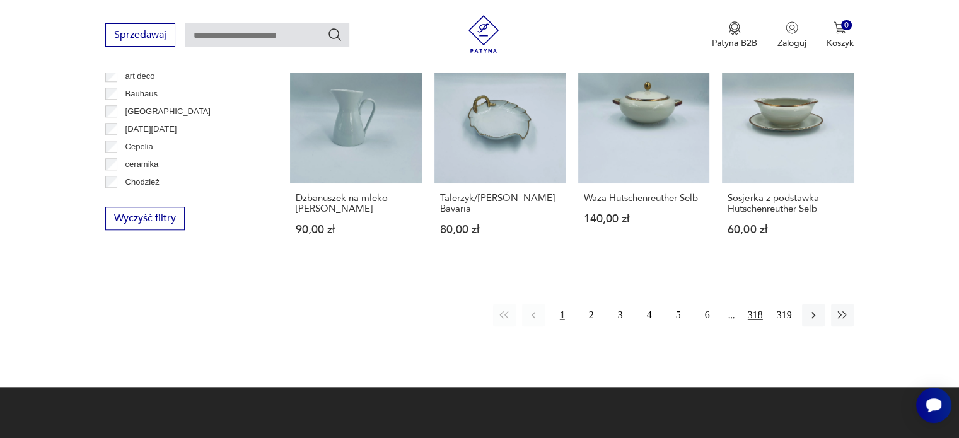
click at [754, 313] on button "318" at bounding box center [755, 315] width 23 height 23
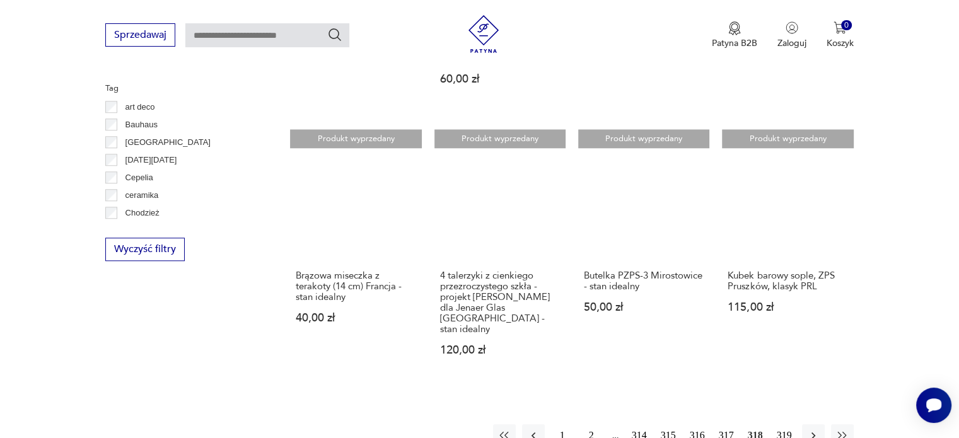
scroll to position [1343, 0]
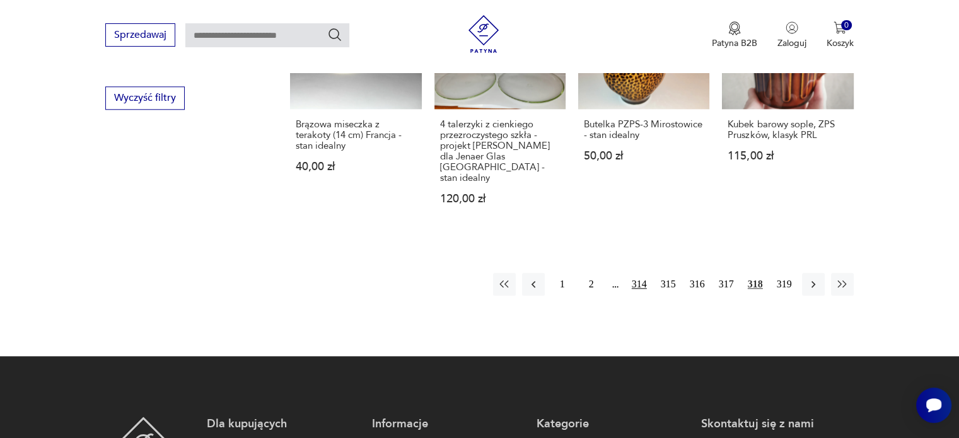
click at [638, 273] on button "314" at bounding box center [639, 284] width 23 height 23
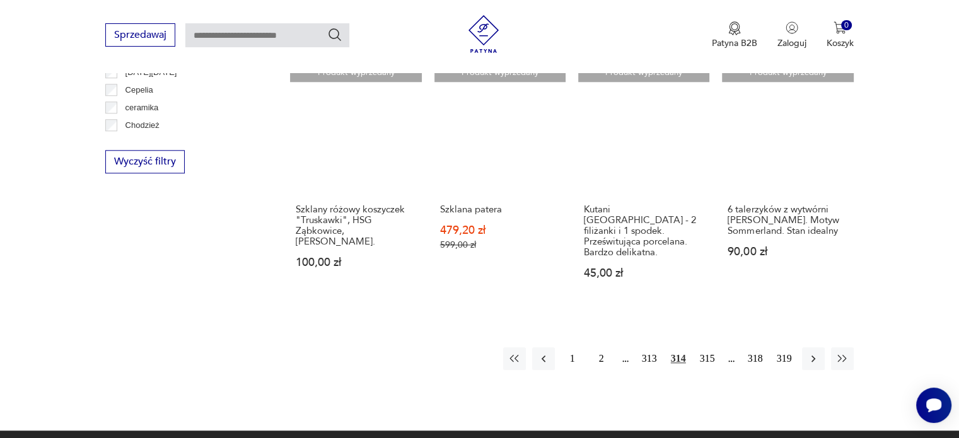
scroll to position [1280, 0]
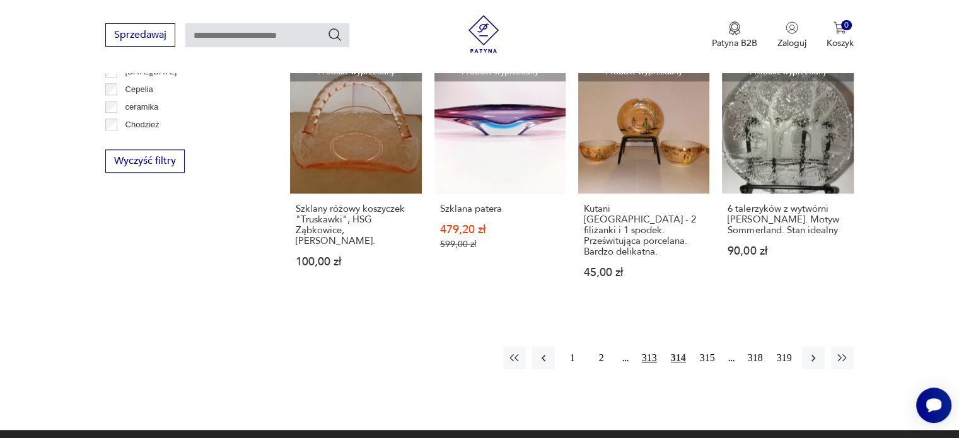
click at [656, 347] on button "313" at bounding box center [649, 358] width 23 height 23
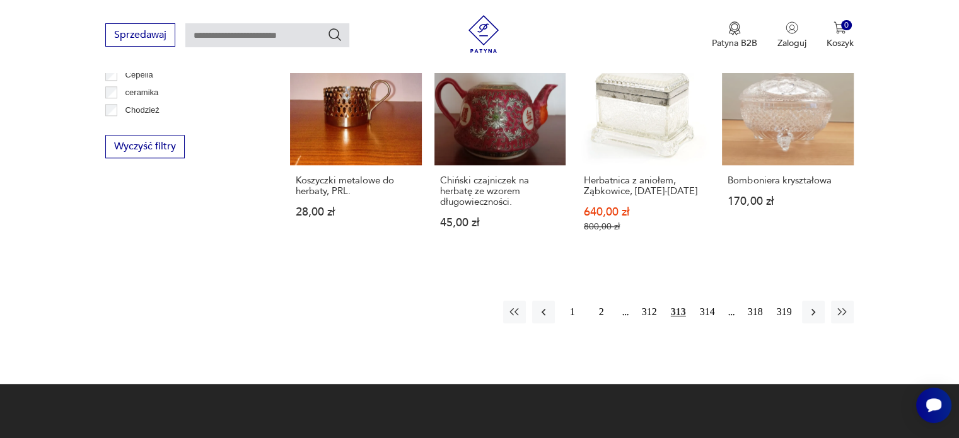
scroll to position [1280, 0]
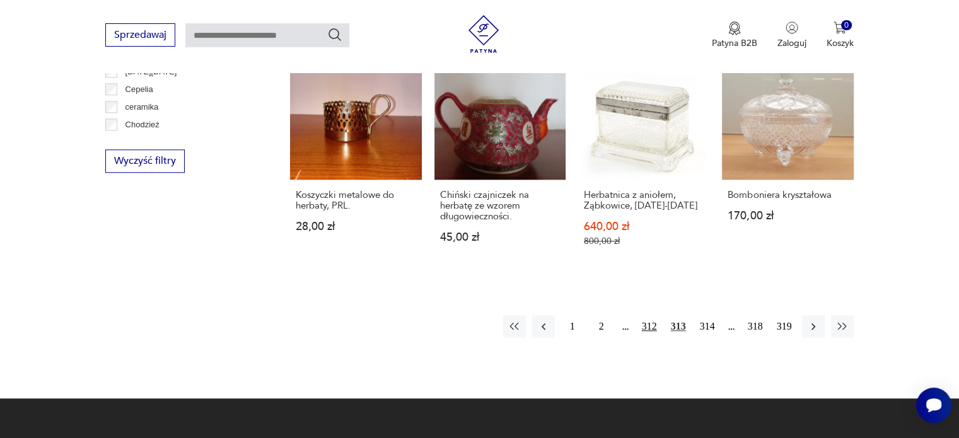
click at [657, 317] on button "312" at bounding box center [649, 326] width 23 height 23
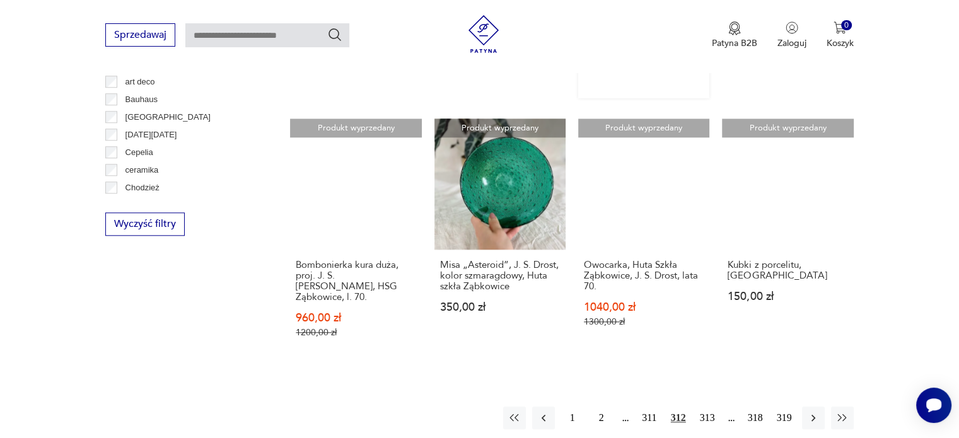
scroll to position [1280, 0]
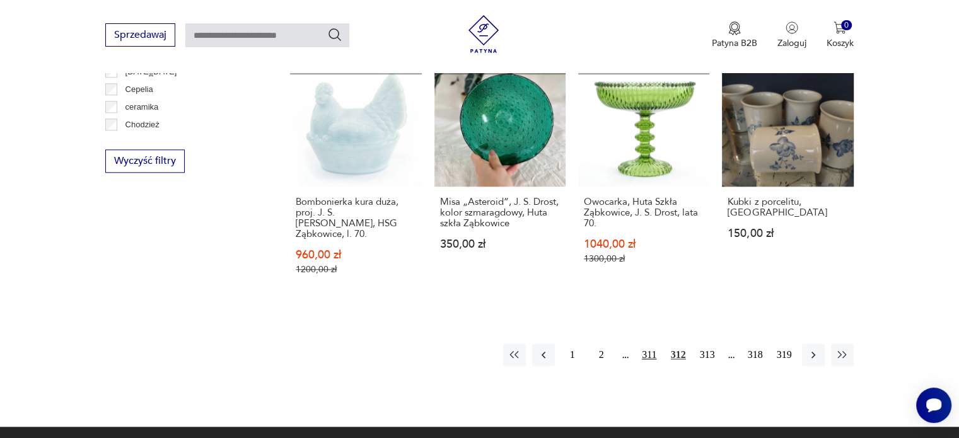
click at [648, 344] on button "311" at bounding box center [649, 355] width 23 height 23
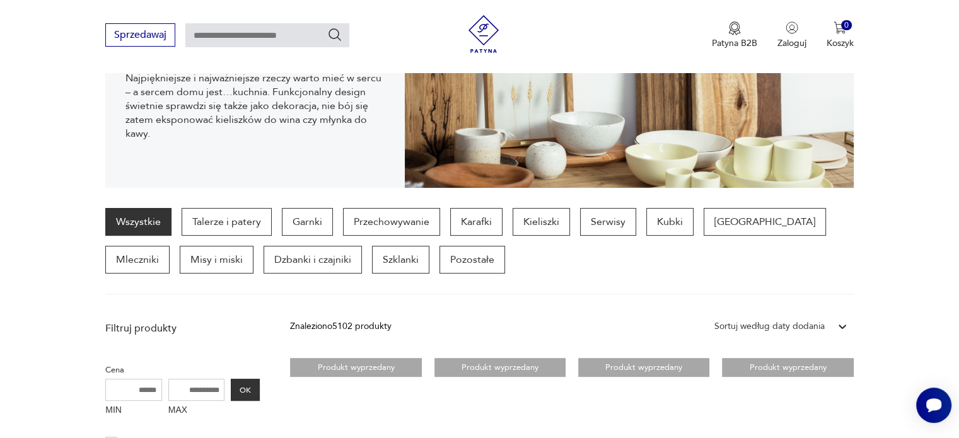
scroll to position [208, 0]
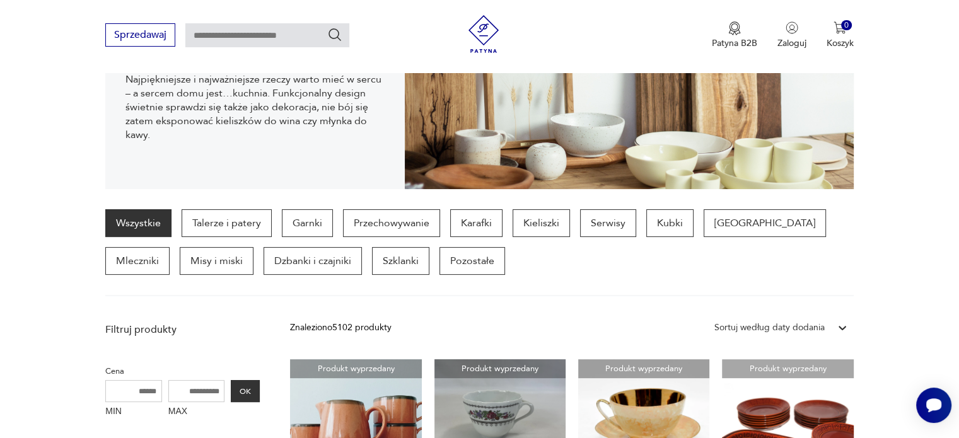
scroll to position [1280, 0]
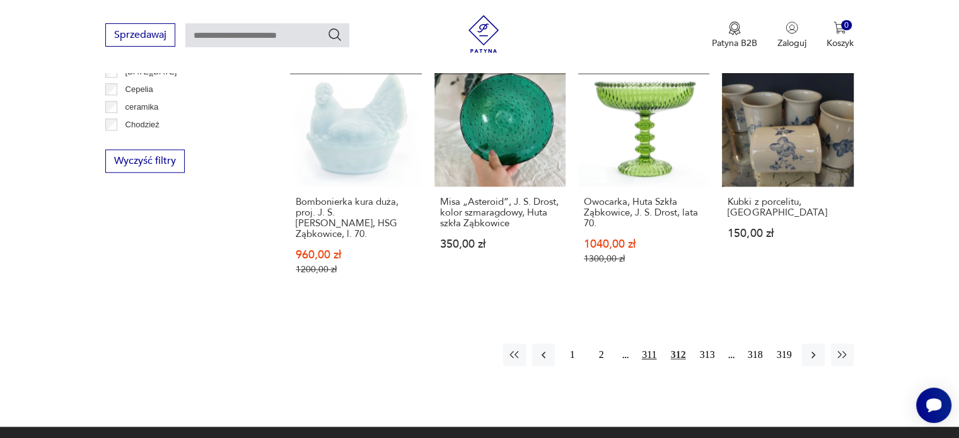
click at [648, 344] on button "311" at bounding box center [649, 355] width 23 height 23
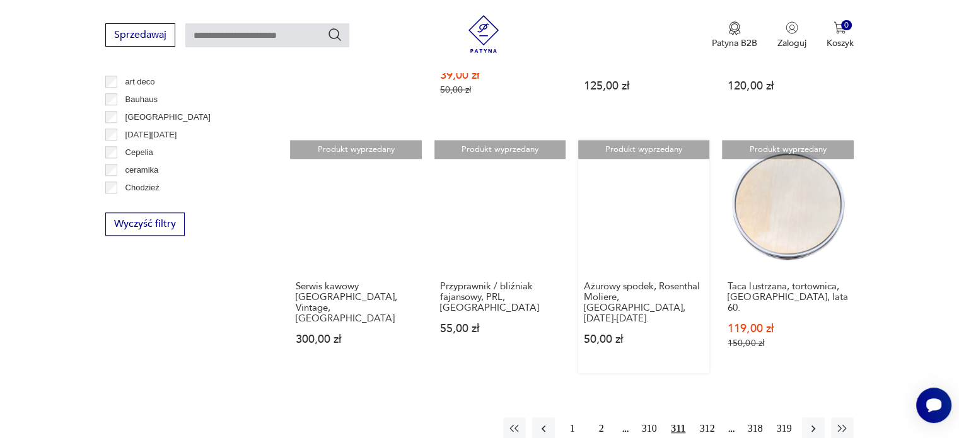
scroll to position [1280, 0]
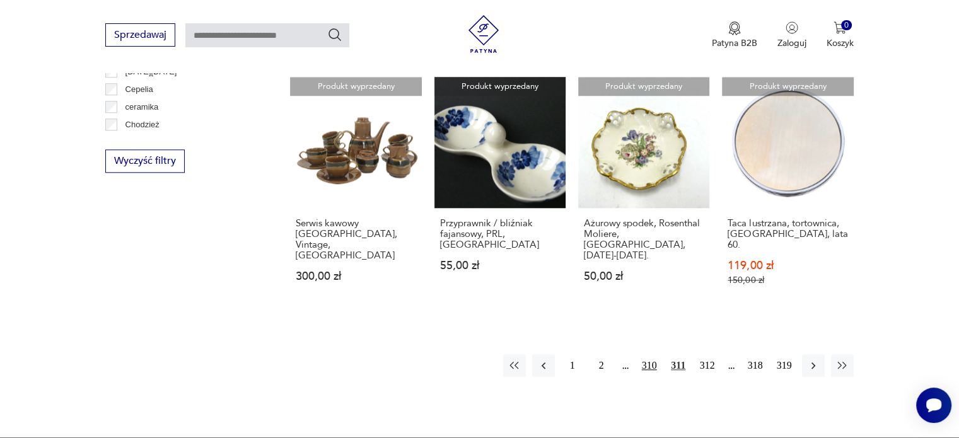
click at [653, 354] on button "310" at bounding box center [649, 365] width 23 height 23
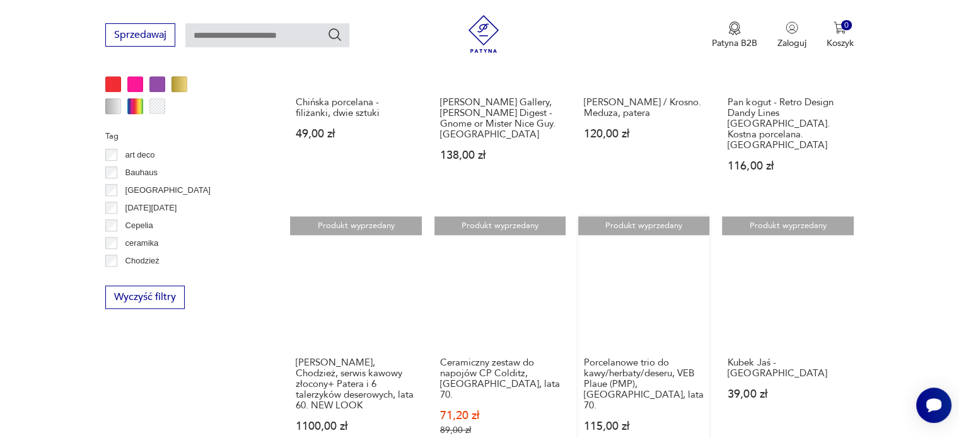
scroll to position [1217, 0]
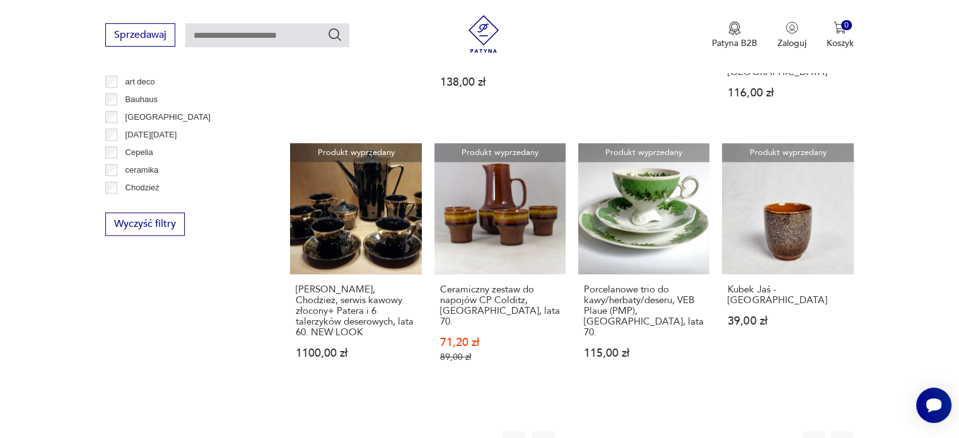
click at [645, 431] on button "309" at bounding box center [649, 442] width 23 height 23
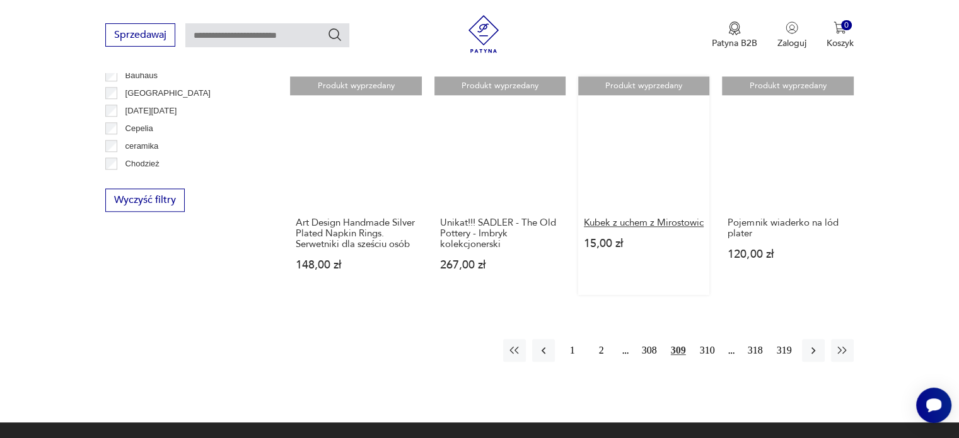
scroll to position [1343, 0]
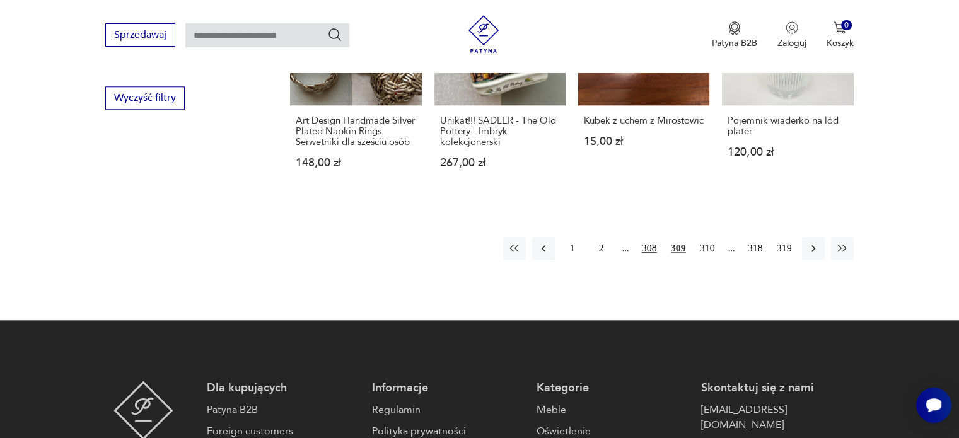
click at [644, 237] on button "308" at bounding box center [649, 248] width 23 height 23
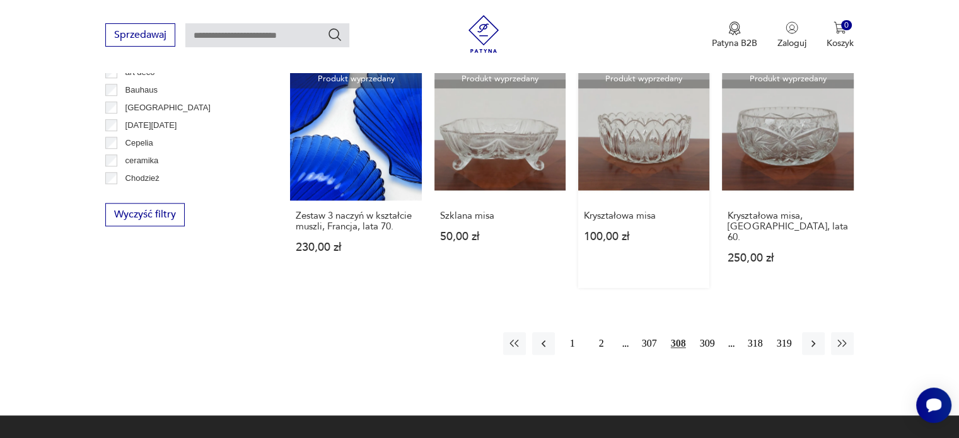
scroll to position [1280, 0]
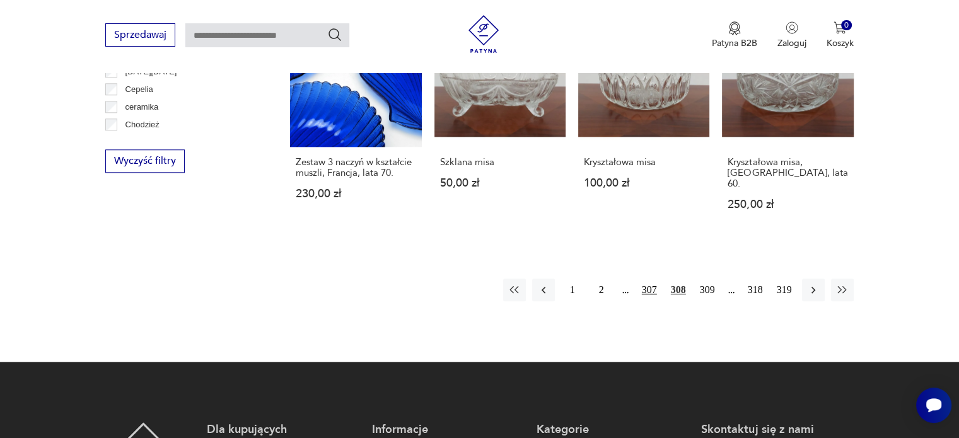
click at [645, 279] on button "307" at bounding box center [649, 290] width 23 height 23
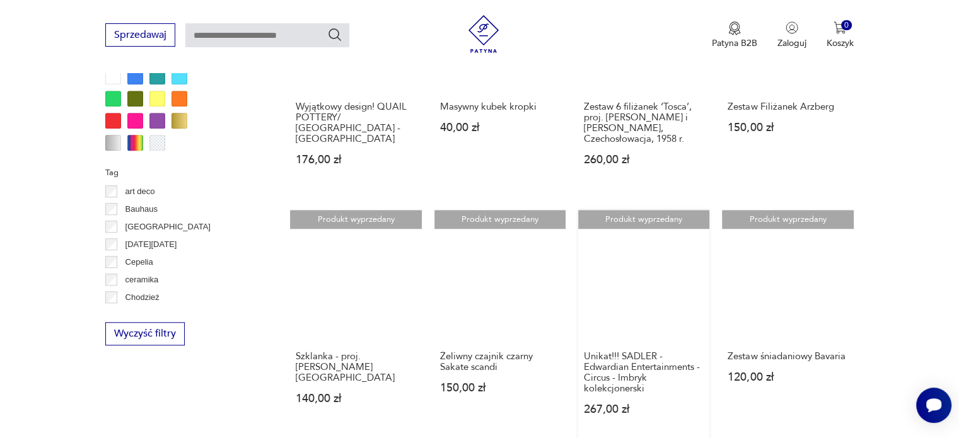
scroll to position [1217, 0]
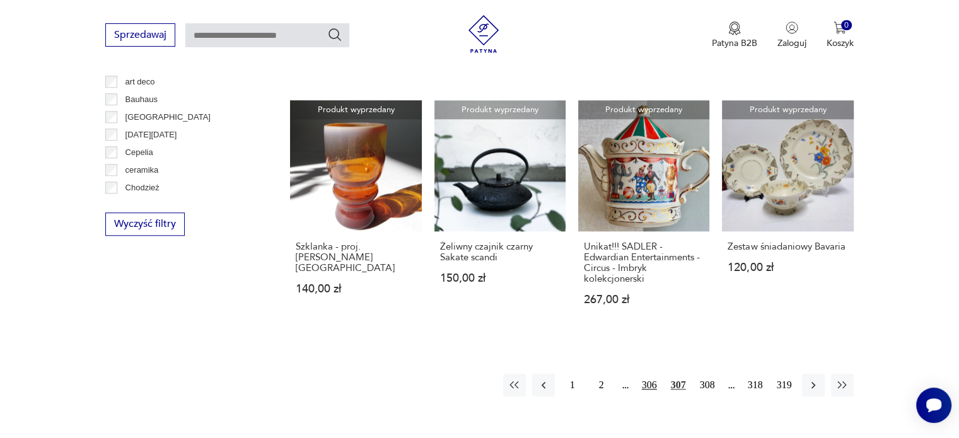
click at [652, 374] on button "306" at bounding box center [649, 385] width 23 height 23
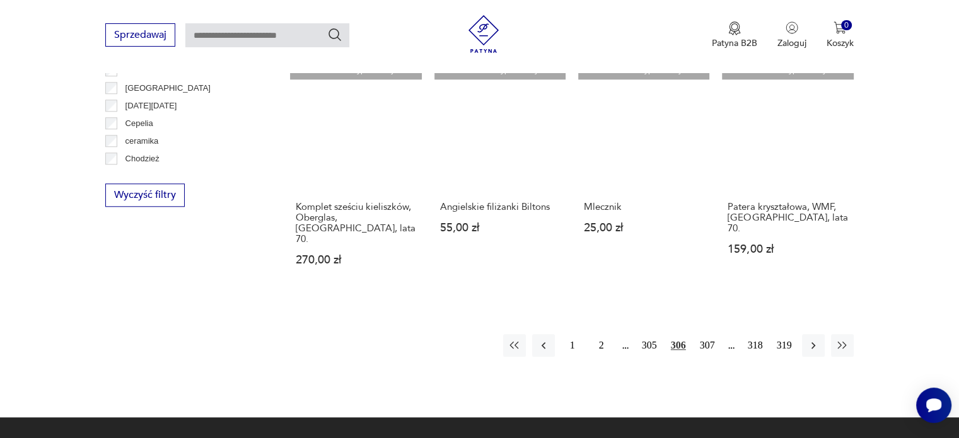
scroll to position [1217, 0]
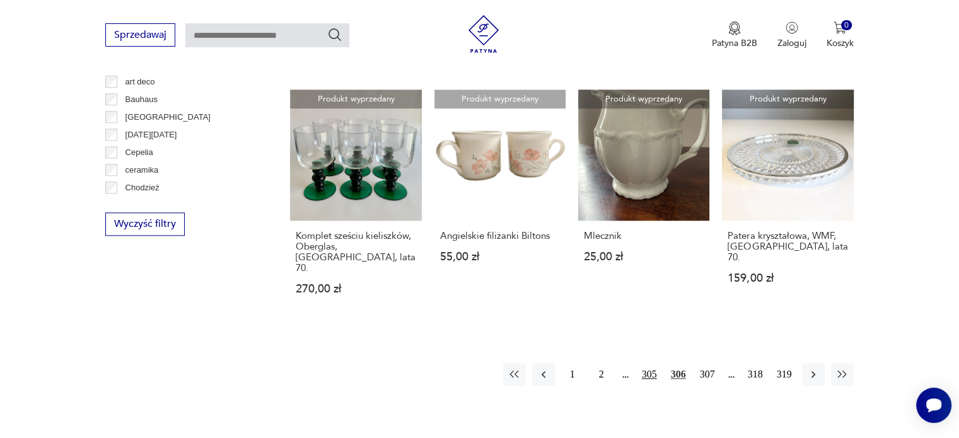
click at [645, 363] on button "305" at bounding box center [649, 374] width 23 height 23
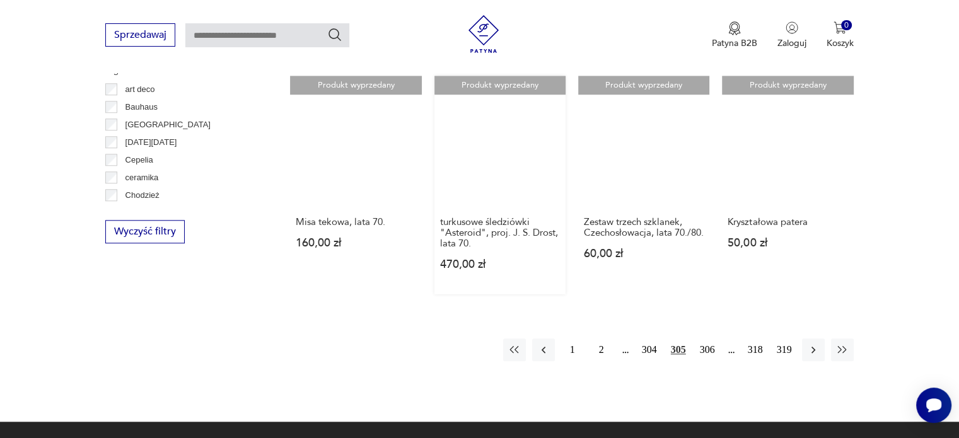
scroll to position [1217, 0]
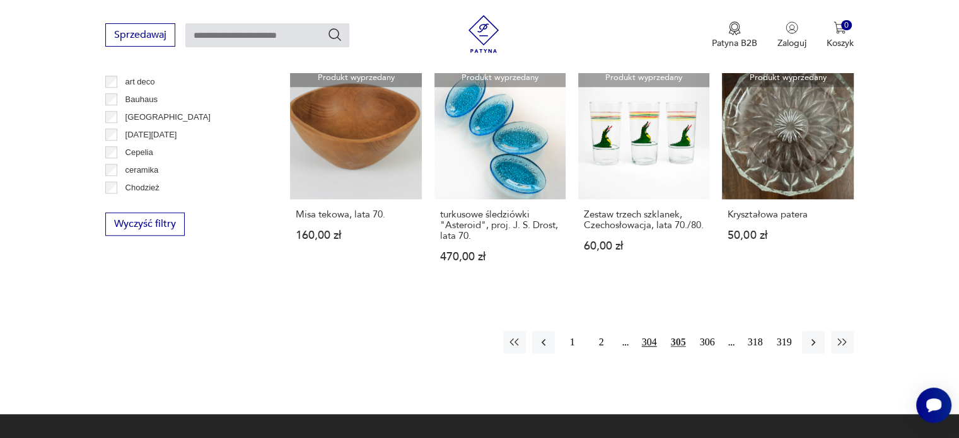
click at [643, 331] on button "304" at bounding box center [649, 342] width 23 height 23
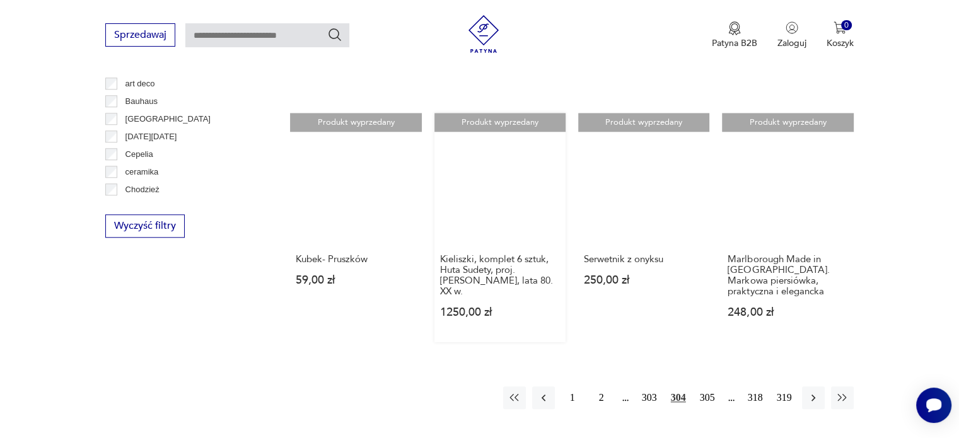
scroll to position [1217, 0]
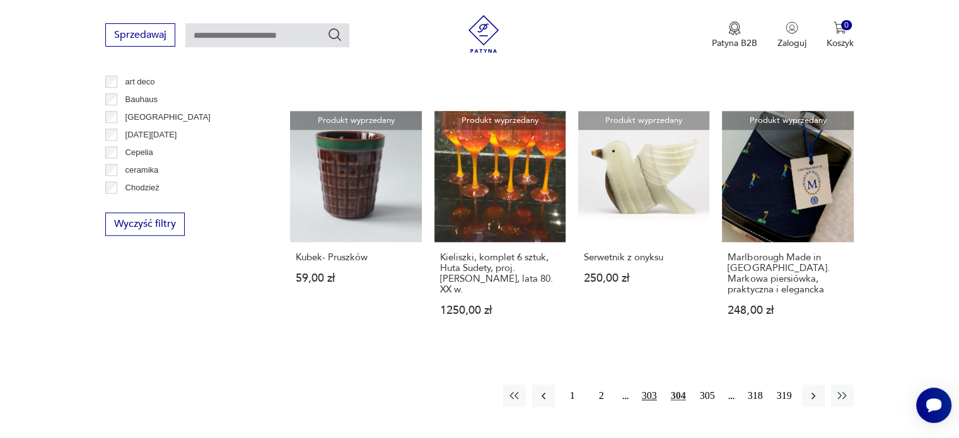
click at [655, 385] on button "303" at bounding box center [649, 396] width 23 height 23
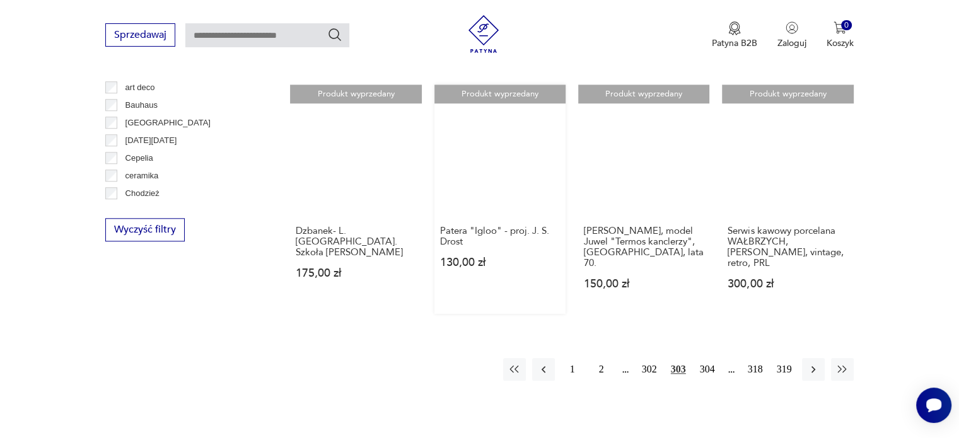
scroll to position [1280, 0]
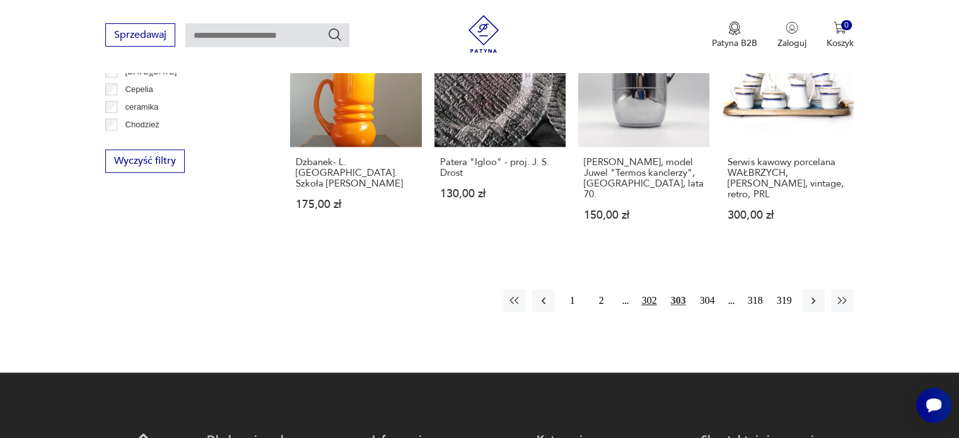
click at [646, 289] on button "302" at bounding box center [649, 300] width 23 height 23
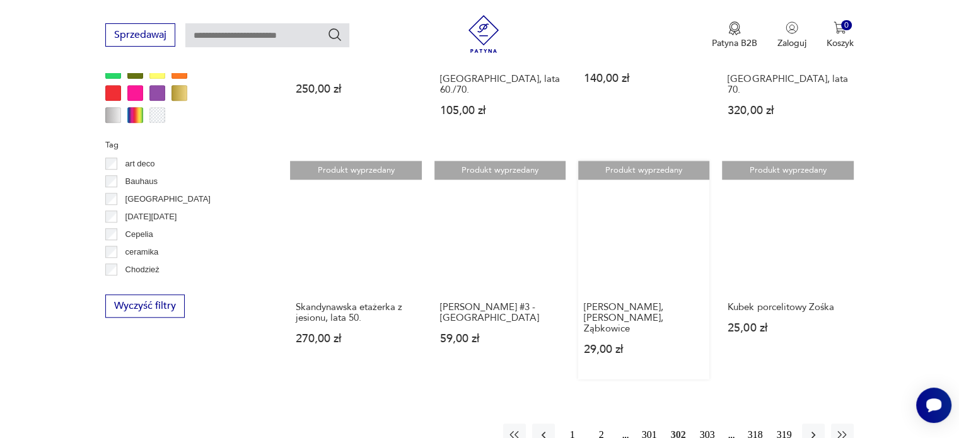
scroll to position [1343, 0]
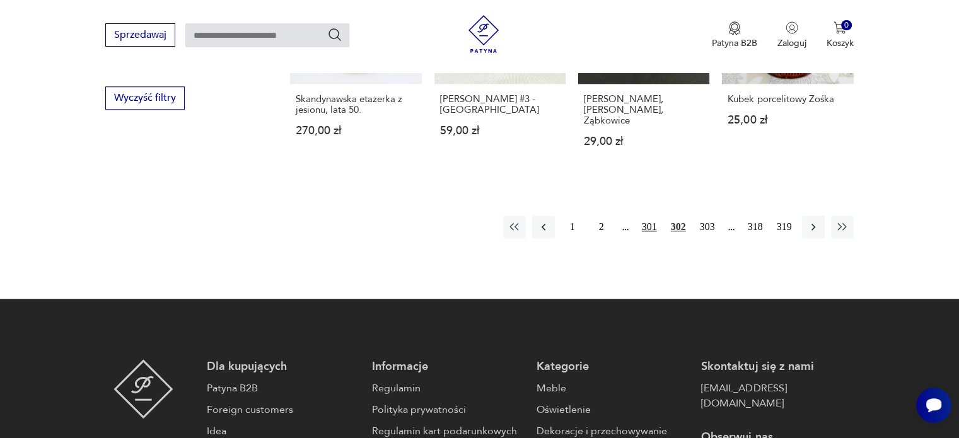
click at [655, 216] on button "301" at bounding box center [649, 227] width 23 height 23
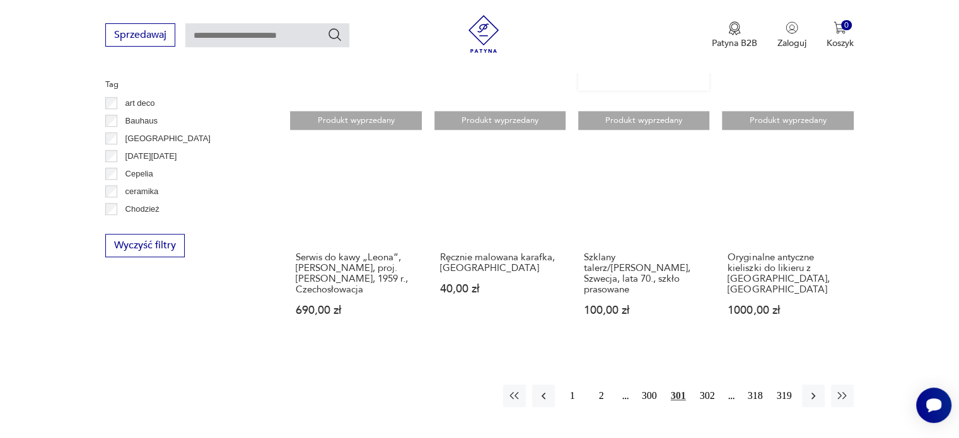
scroll to position [1219, 0]
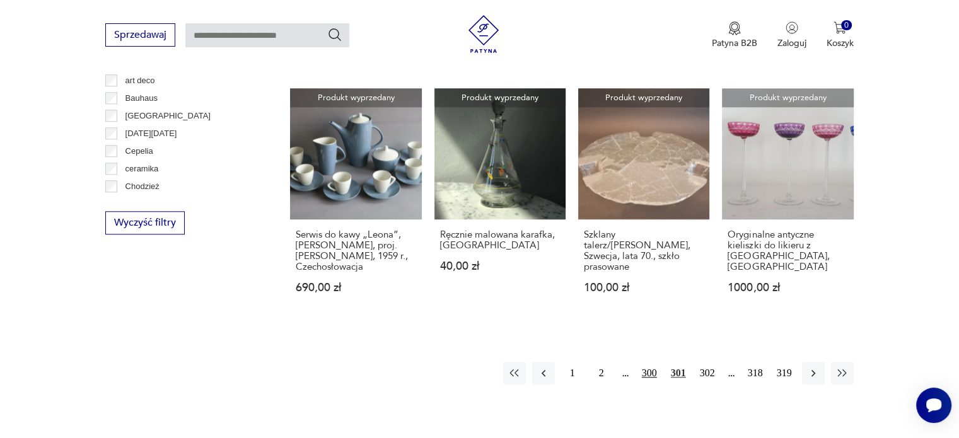
click at [645, 363] on button "300" at bounding box center [649, 373] width 23 height 23
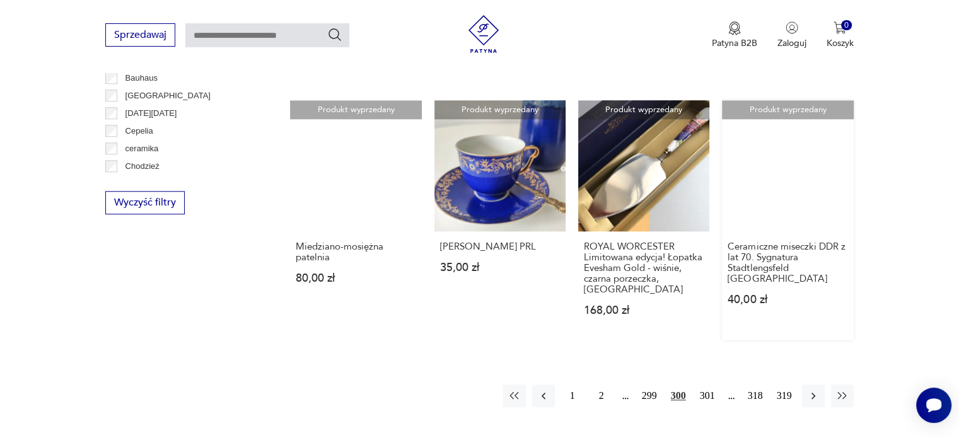
scroll to position [1217, 0]
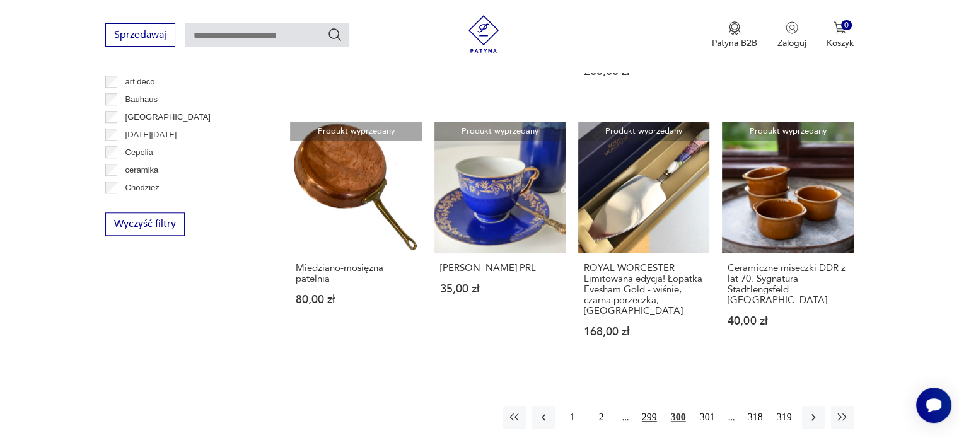
click at [652, 406] on button "299" at bounding box center [649, 417] width 23 height 23
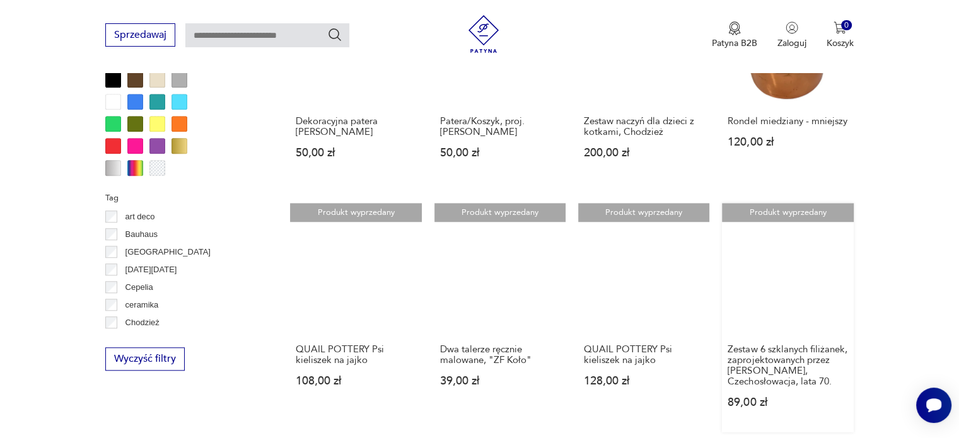
scroll to position [1217, 0]
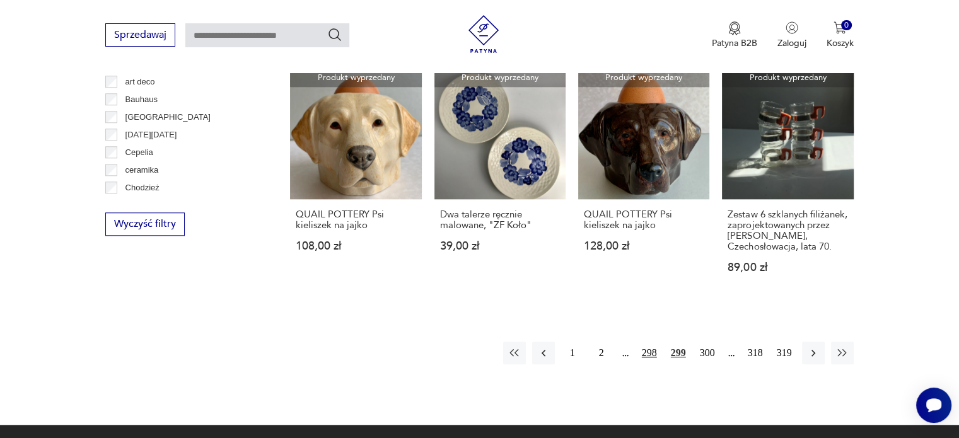
click at [652, 343] on button "298" at bounding box center [649, 353] width 23 height 23
